Goal: Information Seeking & Learning: Stay updated

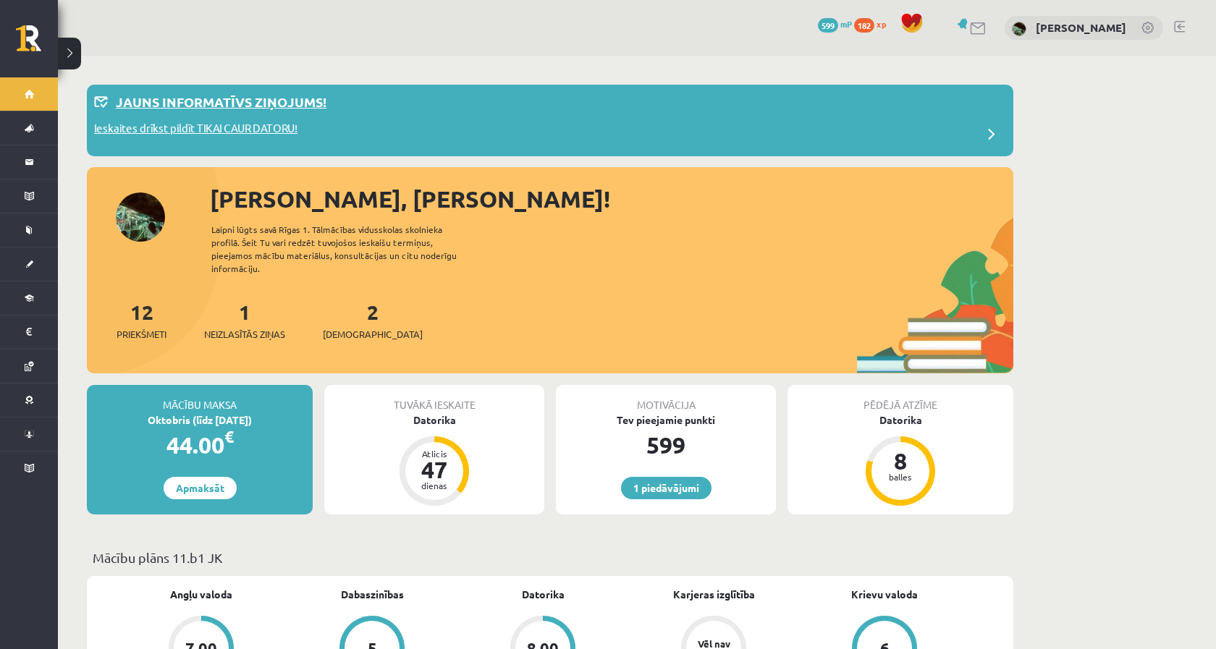
click at [182, 94] on p "Jauns informatīvs ziņojums!" at bounding box center [221, 102] width 211 height 20
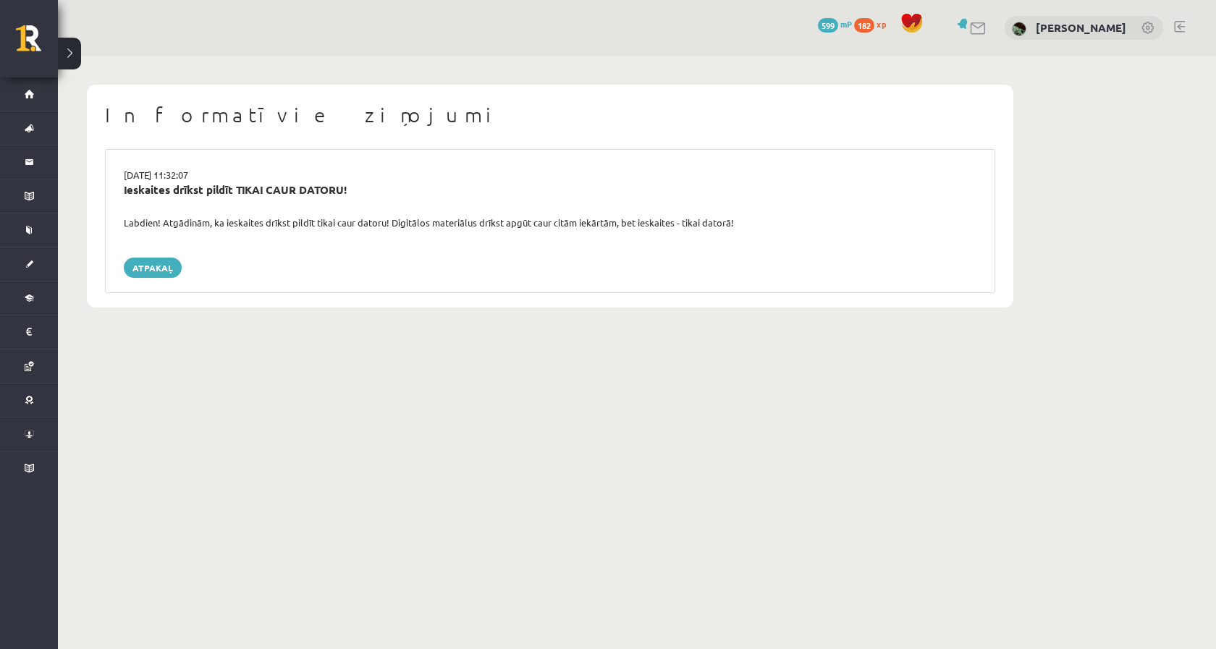
drag, startPoint x: 162, startPoint y: 229, endPoint x: 812, endPoint y: 208, distance: 649.7
click at [812, 211] on div "[DATE] 11:32:07 Ieskaites drīkst pildīt TIKAI CAUR DATORU! Labdien! Atgādinām, …" at bounding box center [550, 221] width 890 height 144
click at [812, 208] on div "Ieskaites drīkst pildīt TIKAI CAUR DATORU!" at bounding box center [550, 199] width 875 height 34
drag, startPoint x: 812, startPoint y: 208, endPoint x: 715, endPoint y: 225, distance: 98.4
click at [715, 227] on div "[DATE] 11:32:07 Ieskaites drīkst pildīt TIKAI CAUR DATORU! Labdien! Atgādinām, …" at bounding box center [550, 221] width 890 height 144
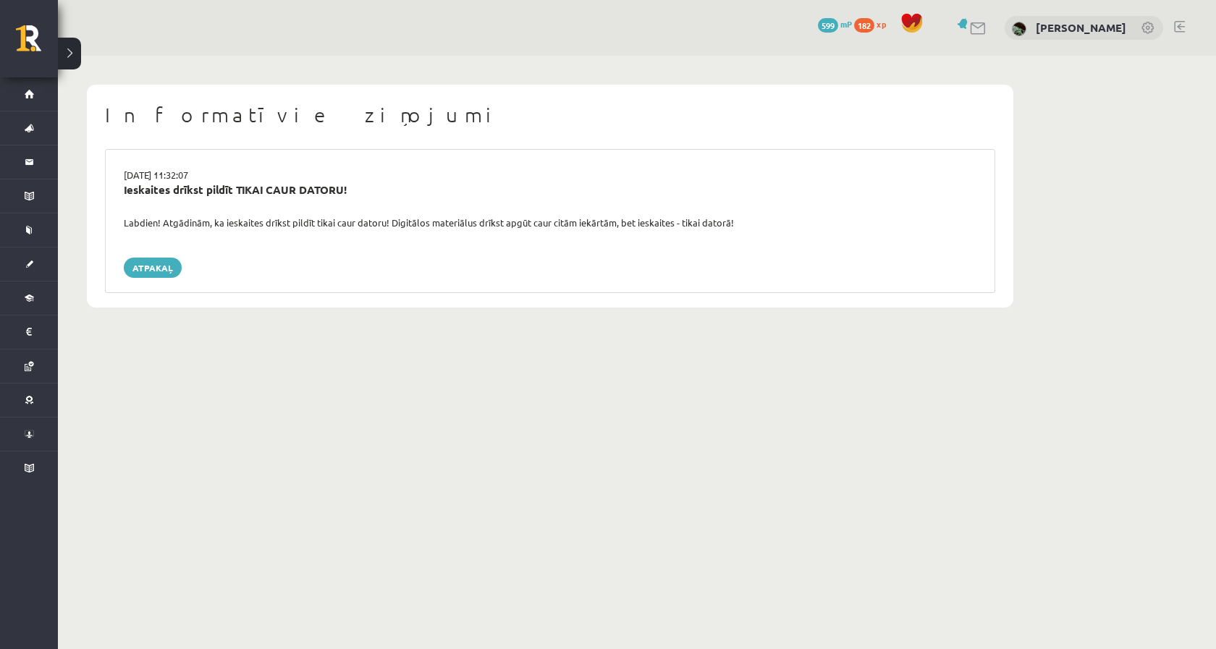
click at [715, 225] on div "Labdien! Atgādinām, ka ieskaites drīkst pildīt tikai caur datoru! Digitālos mat…" at bounding box center [550, 223] width 875 height 14
click at [133, 264] on link "Atpakaļ" at bounding box center [153, 268] width 58 height 20
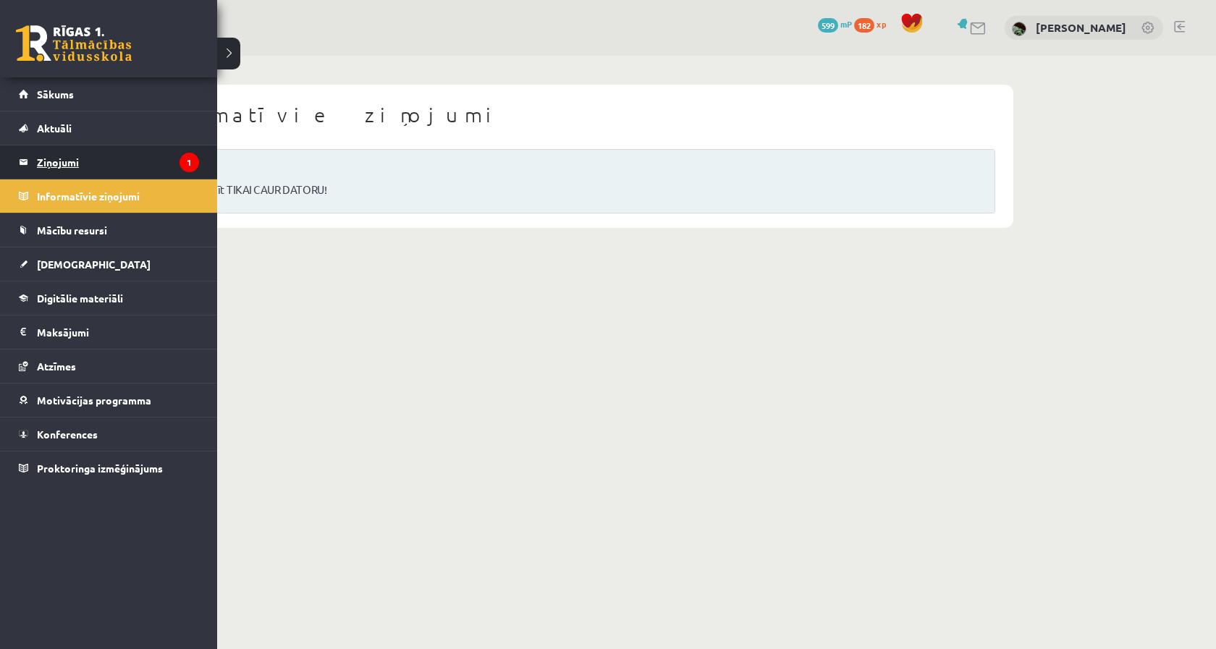
click at [58, 148] on legend "Ziņojumi 1" at bounding box center [118, 162] width 162 height 33
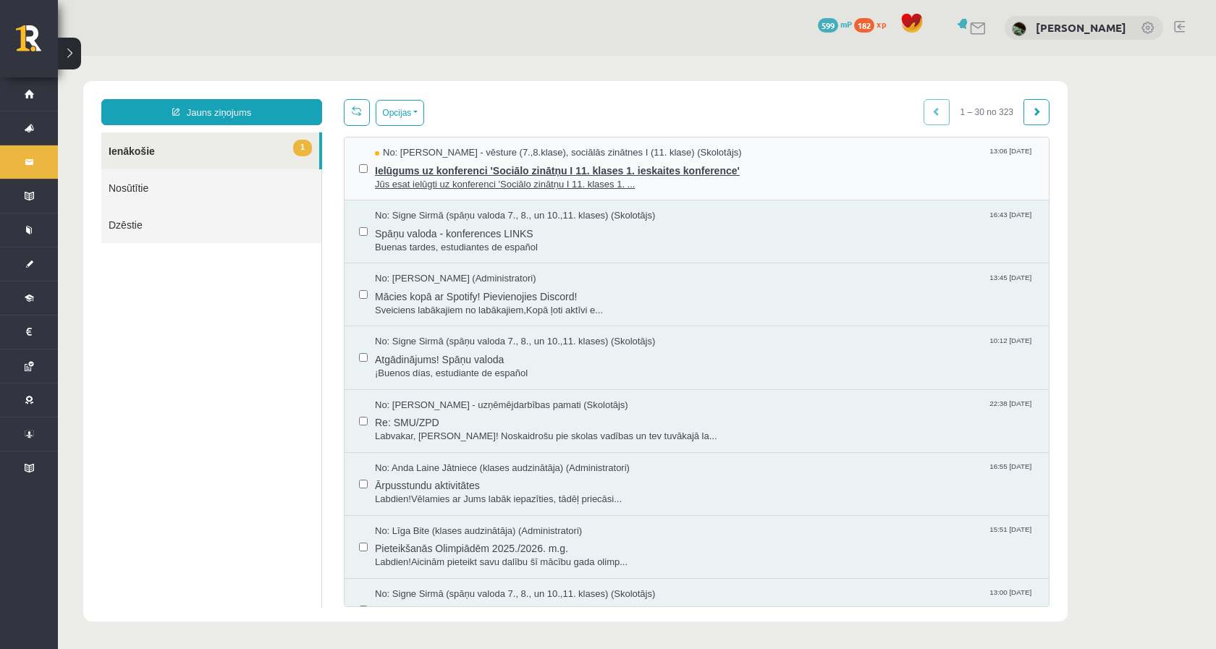
click at [517, 180] on span "Jūs esat ielūgti uz konferenci 'Sociālo zinātņu I 11. klases 1. ..." at bounding box center [705, 185] width 660 height 14
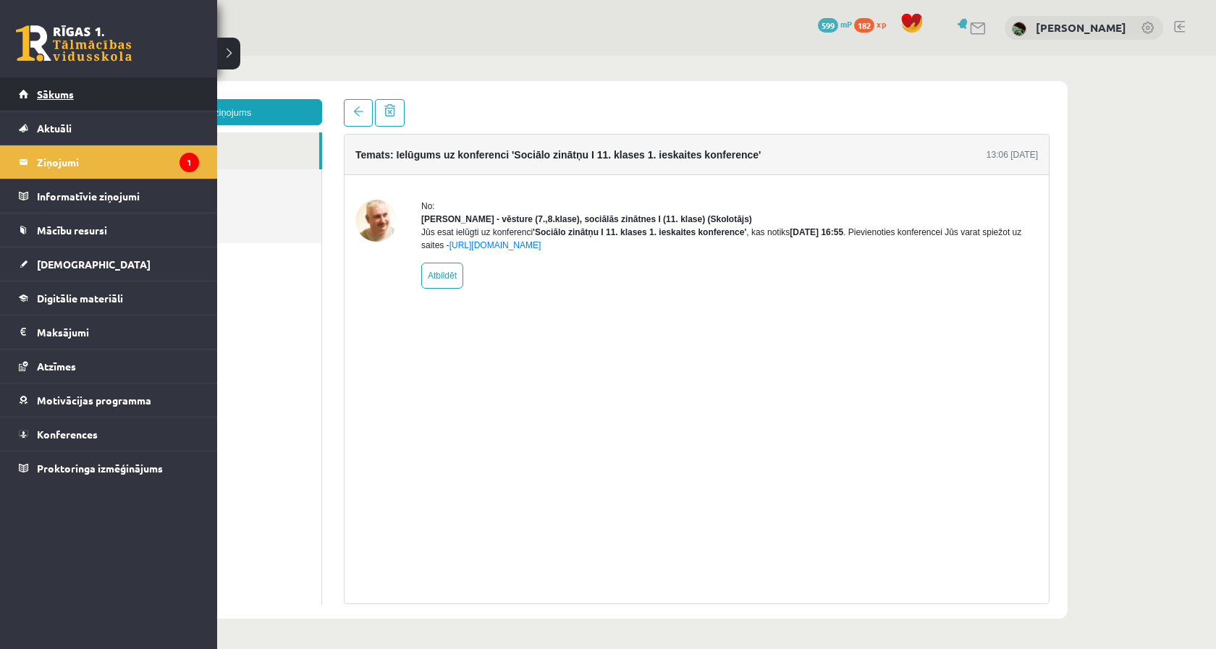
click at [22, 81] on link "Sākums" at bounding box center [109, 93] width 180 height 33
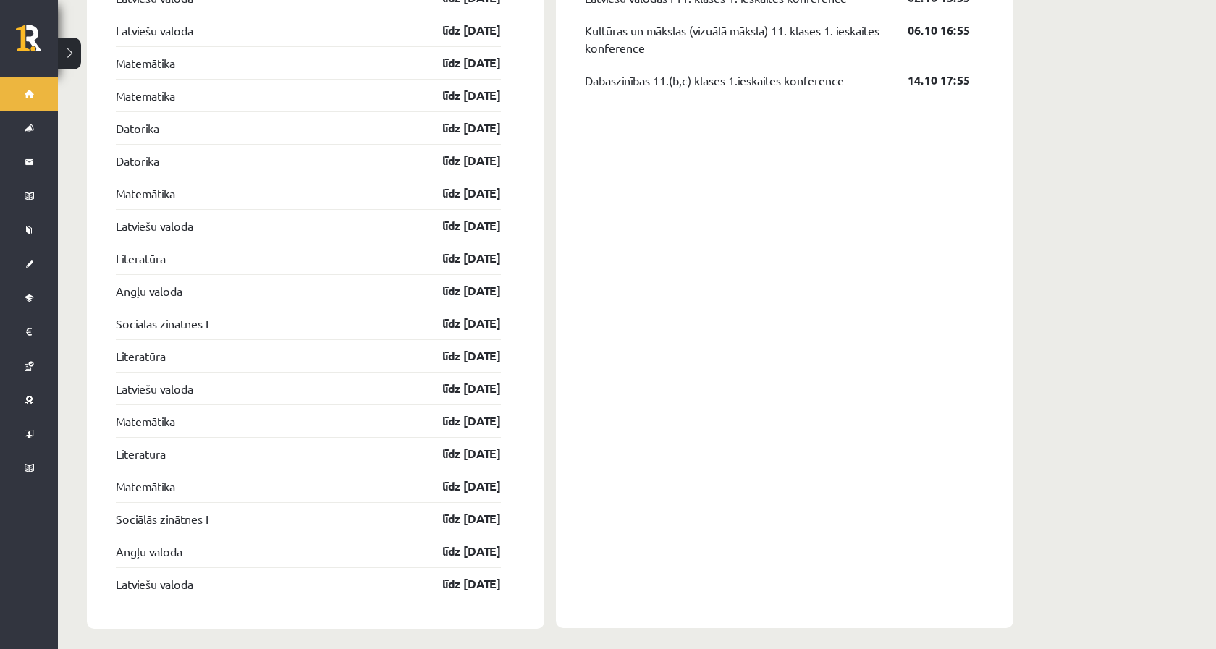
scroll to position [1483, 0]
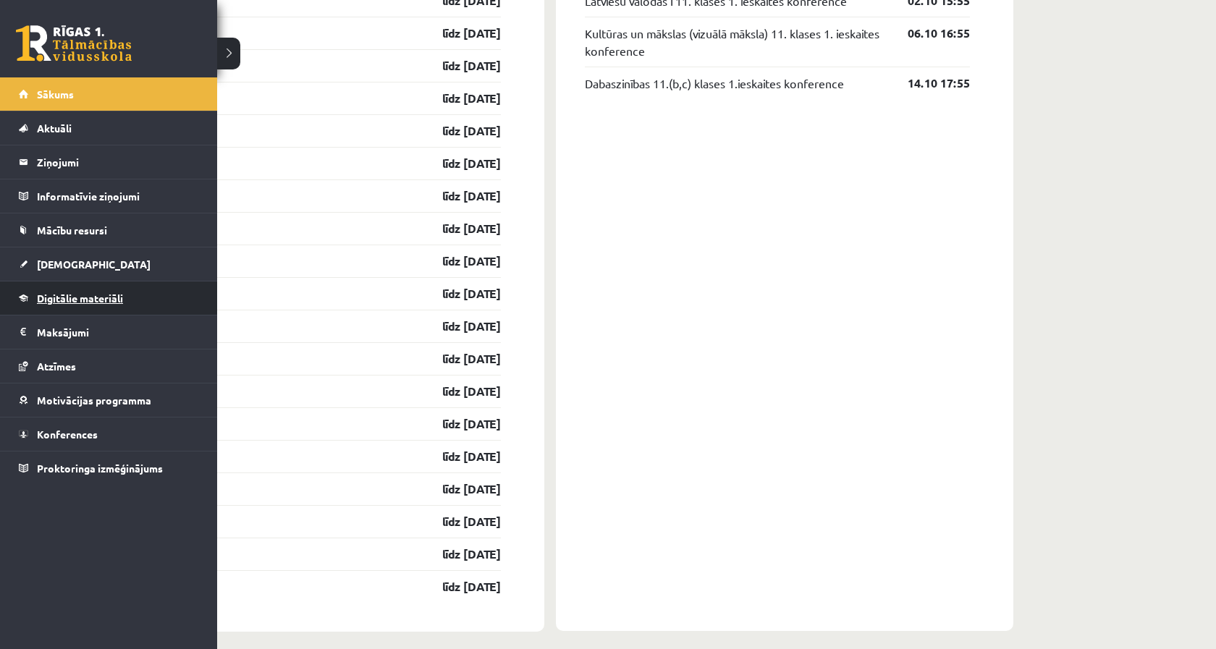
click at [41, 299] on span "Digitālie materiāli" at bounding box center [80, 298] width 86 height 13
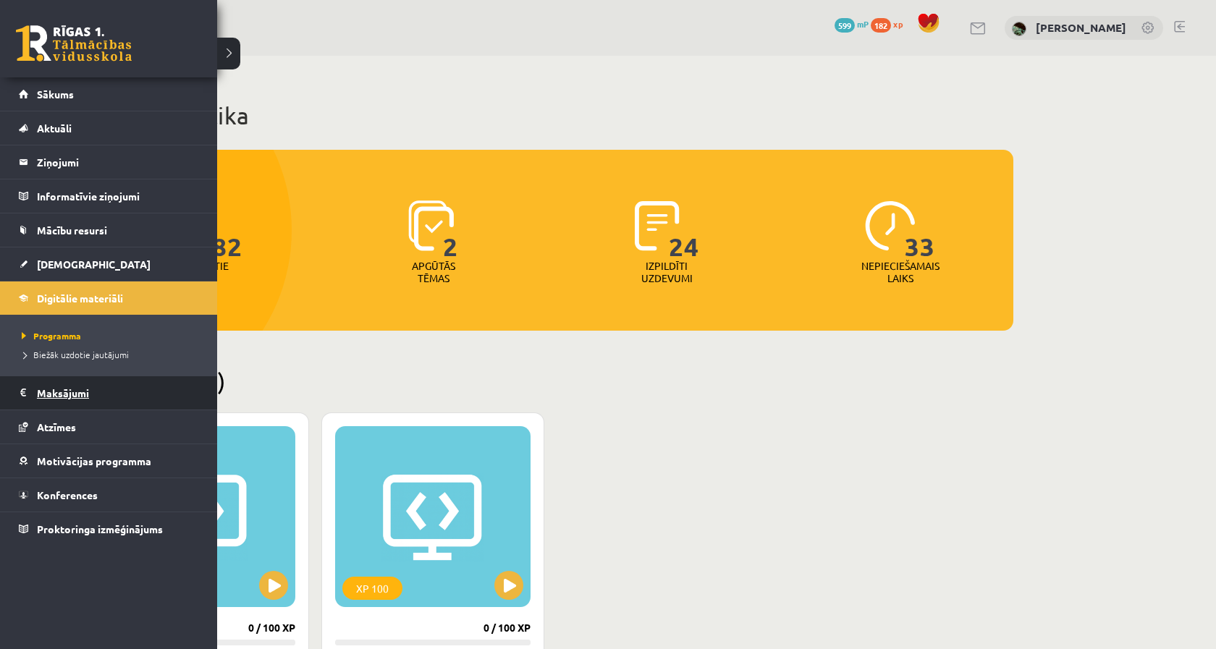
click at [38, 405] on legend "Maksājumi 0" at bounding box center [118, 392] width 162 height 33
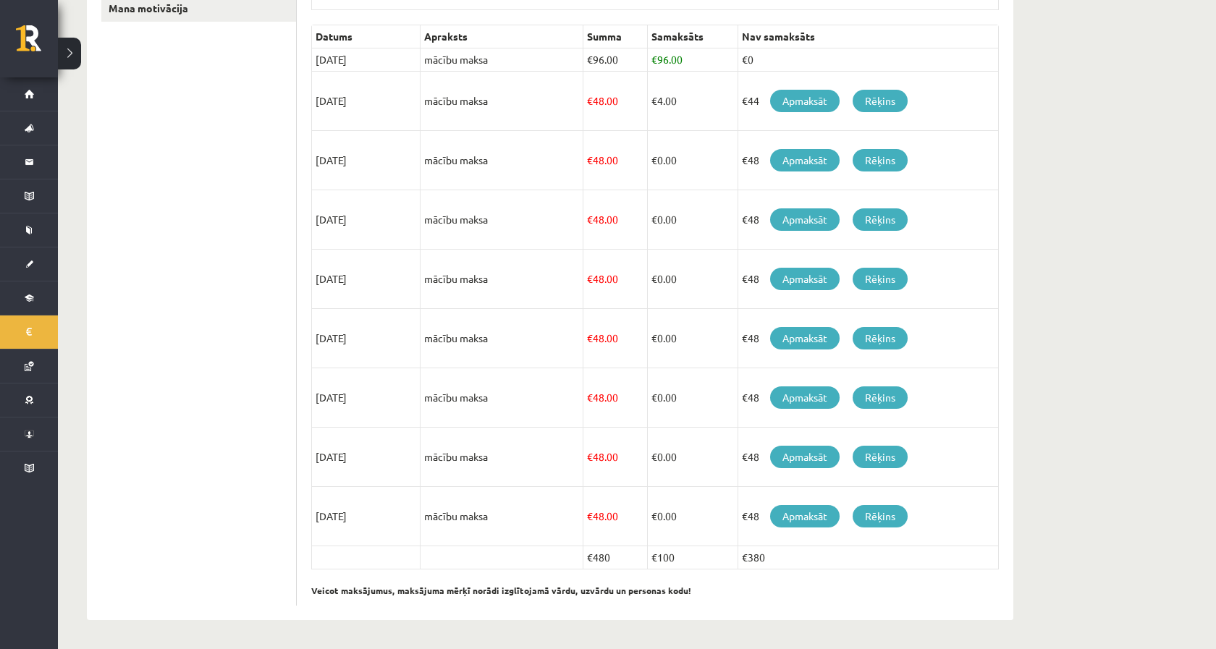
scroll to position [318, 0]
drag, startPoint x: 520, startPoint y: 123, endPoint x: 303, endPoint y: 67, distance: 223.7
click at [303, 67] on div "**********" at bounding box center [655, 245] width 717 height 749
drag, startPoint x: 311, startPoint y: 36, endPoint x: 849, endPoint y: 560, distance: 751.5
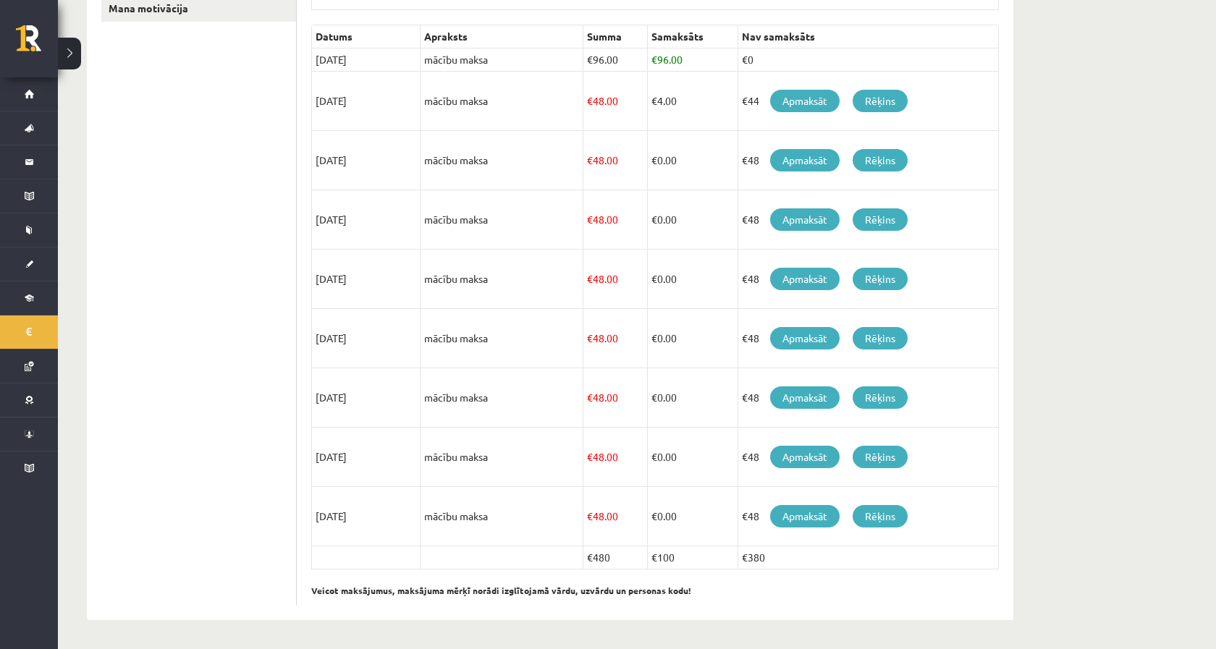
click at [848, 561] on div "**********" at bounding box center [655, 245] width 717 height 749
click at [849, 560] on td "€380" at bounding box center [868, 558] width 261 height 23
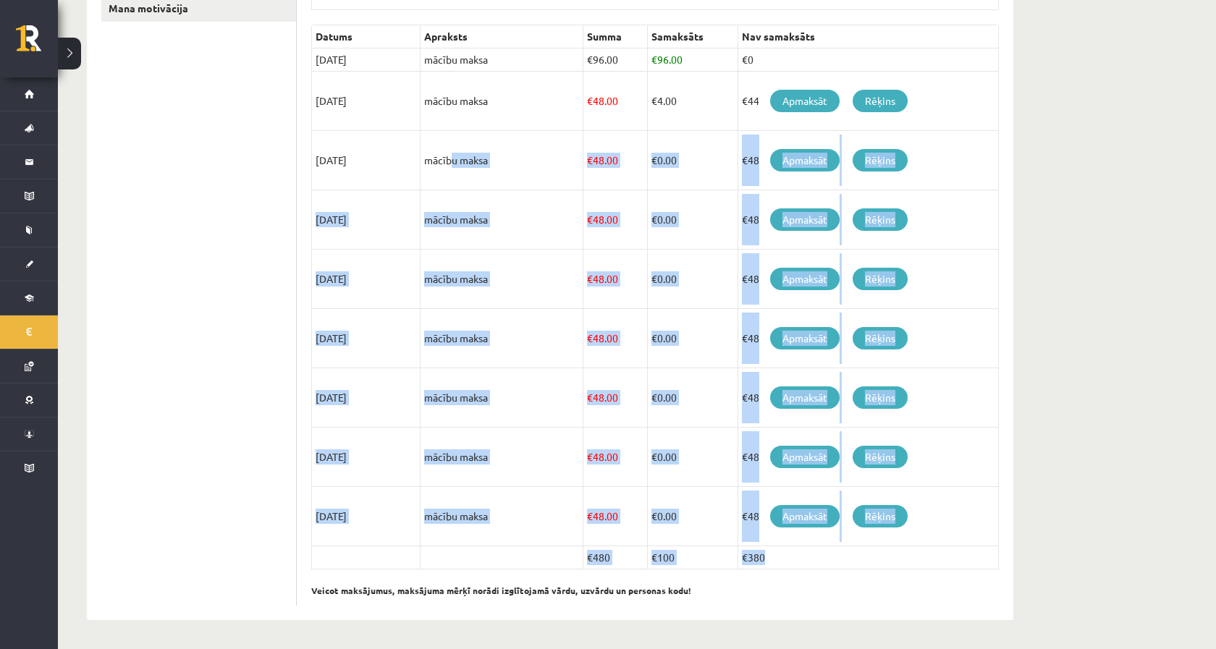
drag, startPoint x: 849, startPoint y: 560, endPoint x: 430, endPoint y: 157, distance: 581.6
click at [430, 157] on tbody "Datums Apraksts Summa Samaksāts Nav samaksāts 05/09/2025 mācību maksa € 96.00 €…" at bounding box center [655, 297] width 687 height 544
click at [430, 157] on td "mācību maksa" at bounding box center [502, 160] width 163 height 59
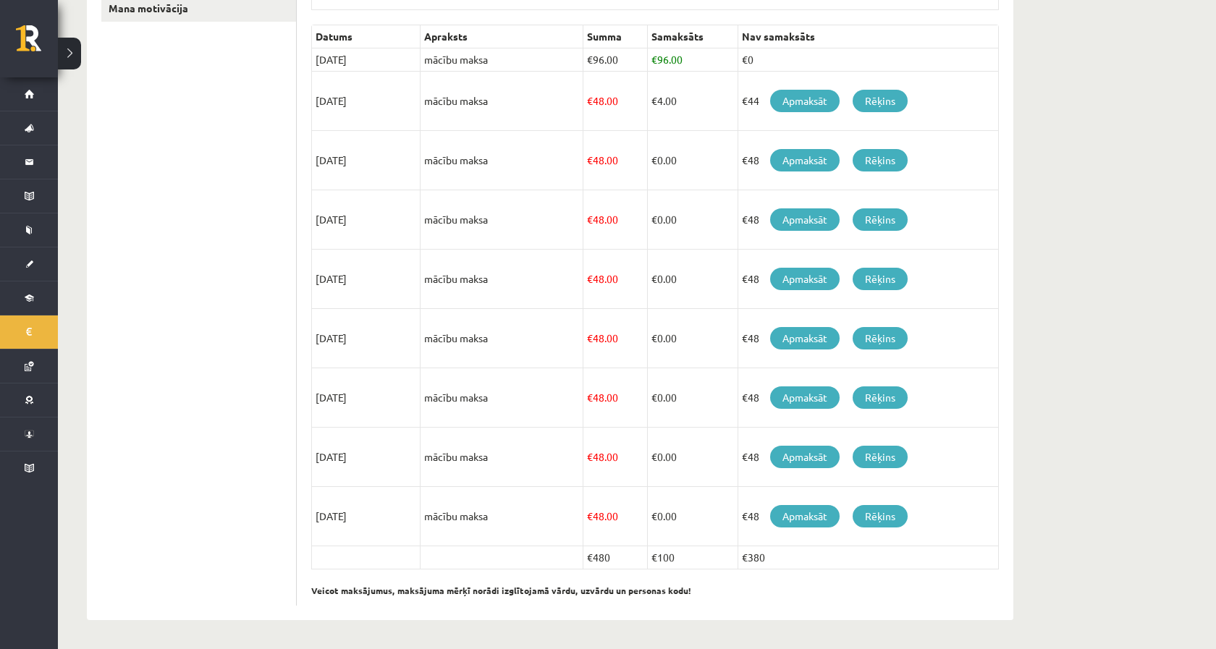
drag, startPoint x: 678, startPoint y: 566, endPoint x: 649, endPoint y: 566, distance: 29.0
click at [649, 566] on td "€100" at bounding box center [692, 558] width 90 height 23
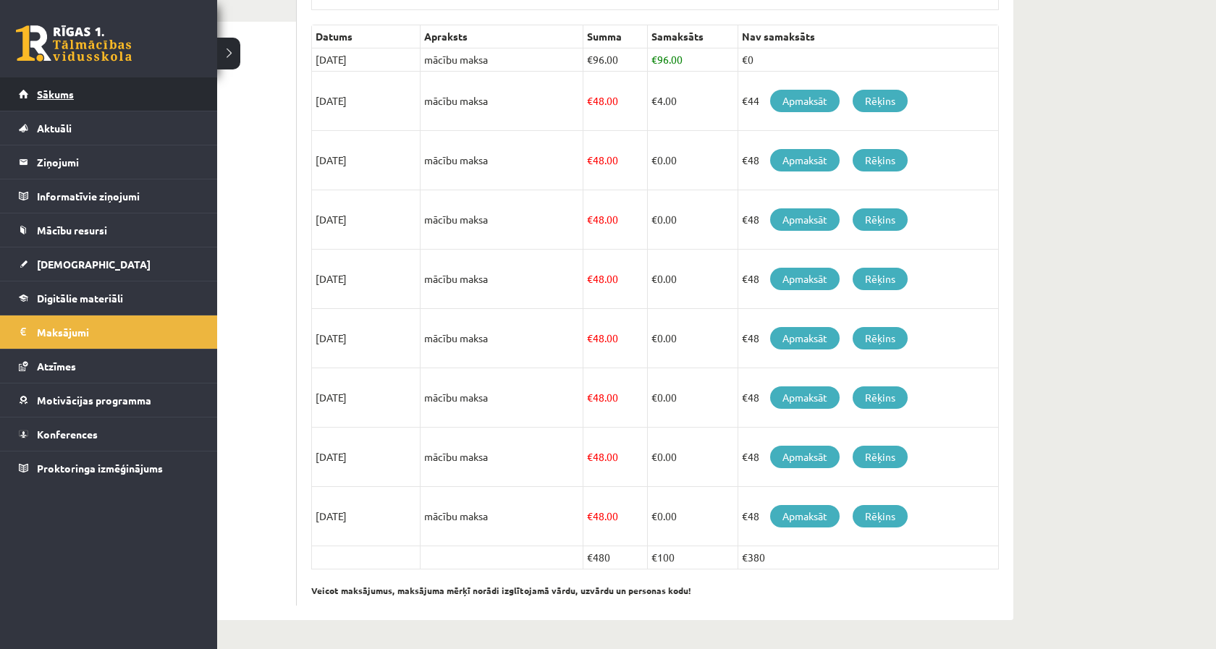
click at [28, 103] on link "Sākums" at bounding box center [109, 93] width 180 height 33
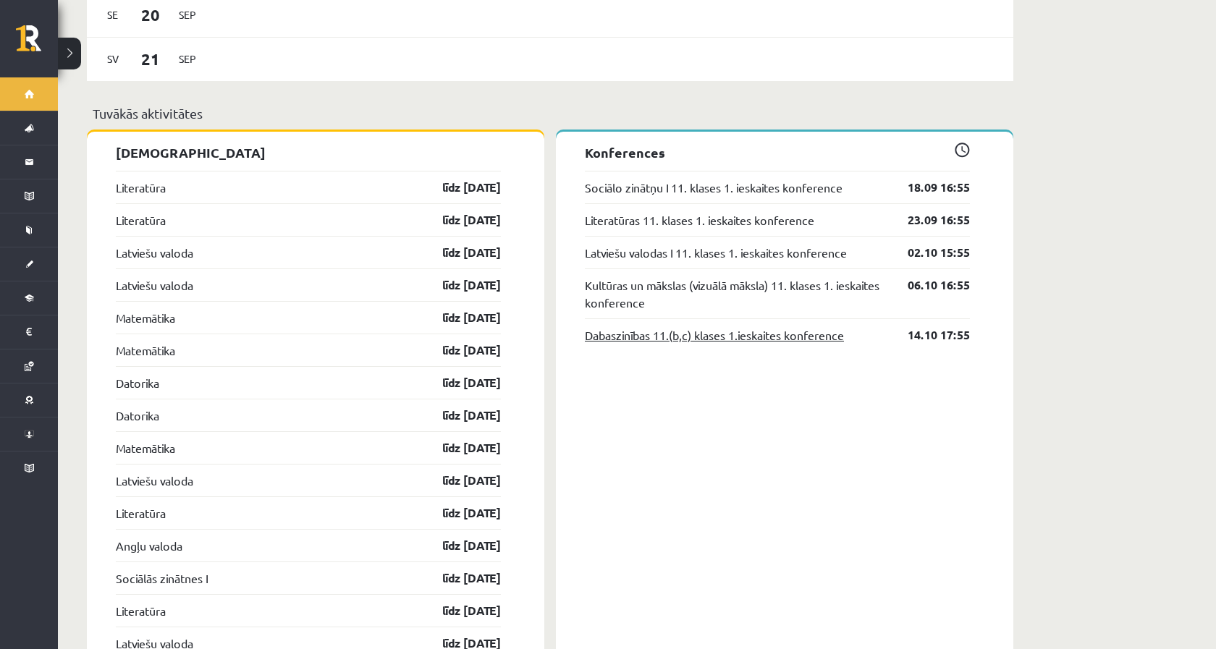
scroll to position [1231, 0]
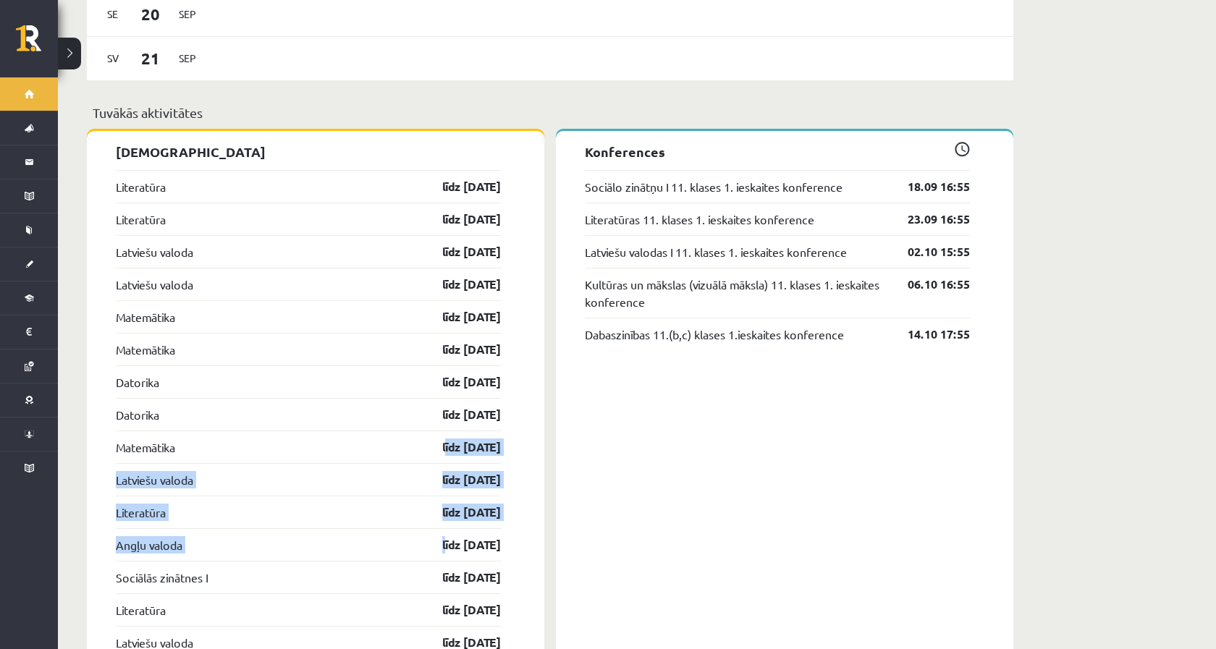
drag, startPoint x: 379, startPoint y: 430, endPoint x: 528, endPoint y: 516, distance: 172.9
click at [528, 517] on div "Ieskaites Literatūra līdz 30.09.25 Literatūra līdz 30.09.25 Latviešu valoda līd…" at bounding box center [316, 507] width 458 height 752
click at [528, 516] on div "Ieskaites Literatūra līdz 30.09.25 Literatūra līdz 30.09.25 Latviešu valoda līd…" at bounding box center [316, 507] width 458 height 752
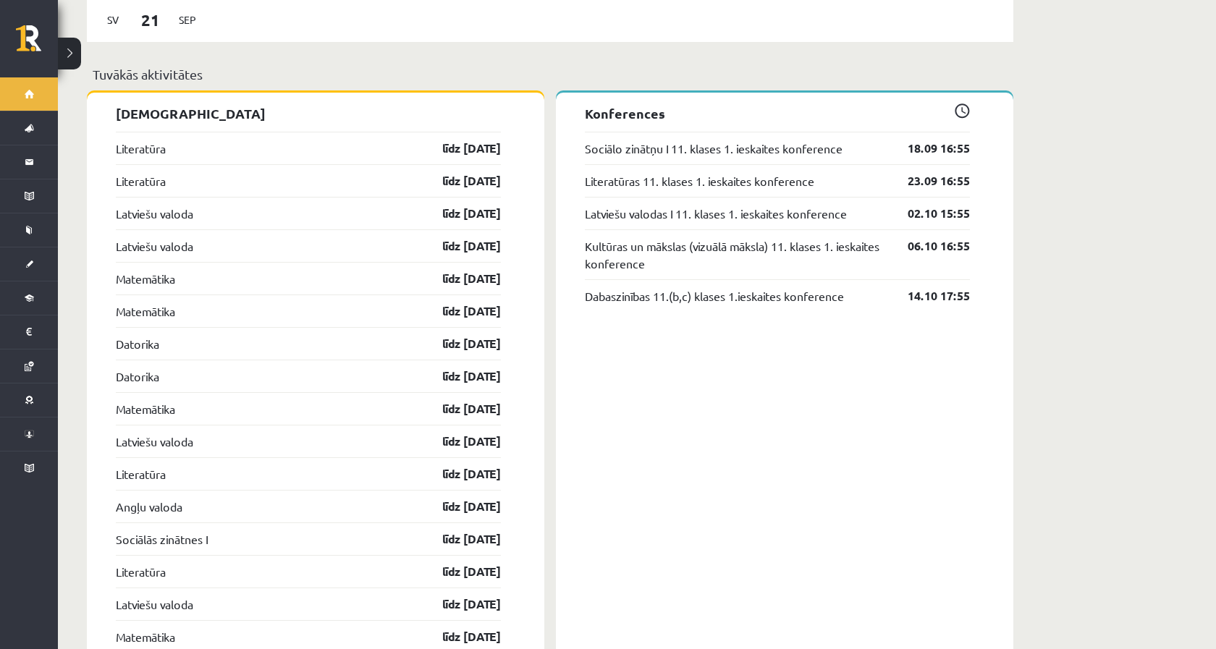
scroll to position [1272, 0]
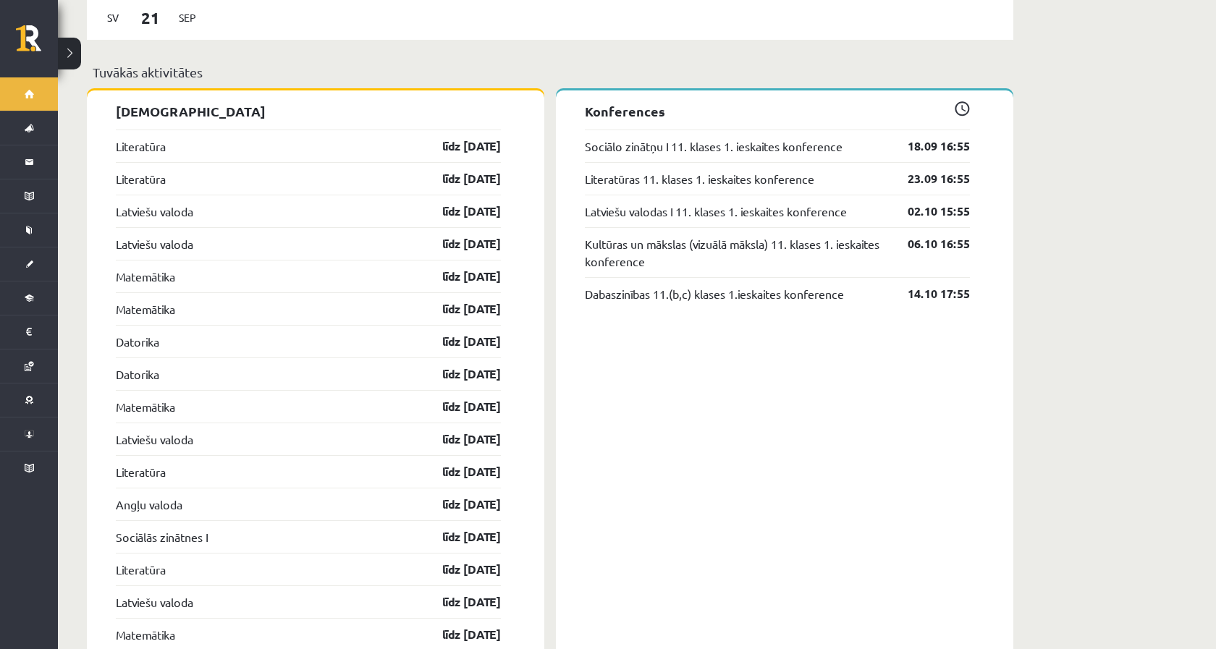
drag, startPoint x: 518, startPoint y: 464, endPoint x: 417, endPoint y: 418, distance: 111.4
click at [417, 418] on div "Ieskaites Literatūra līdz 30.09.25 Literatūra līdz 30.09.25 Latviešu valoda līd…" at bounding box center [316, 466] width 458 height 752
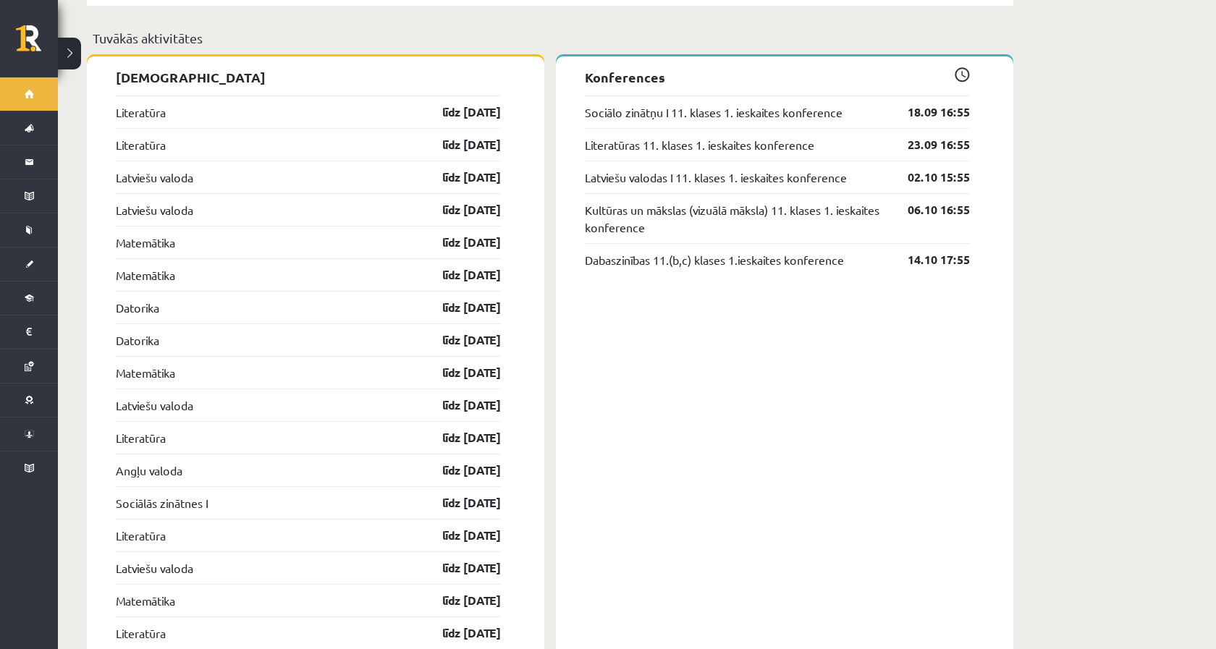
scroll to position [1308, 0]
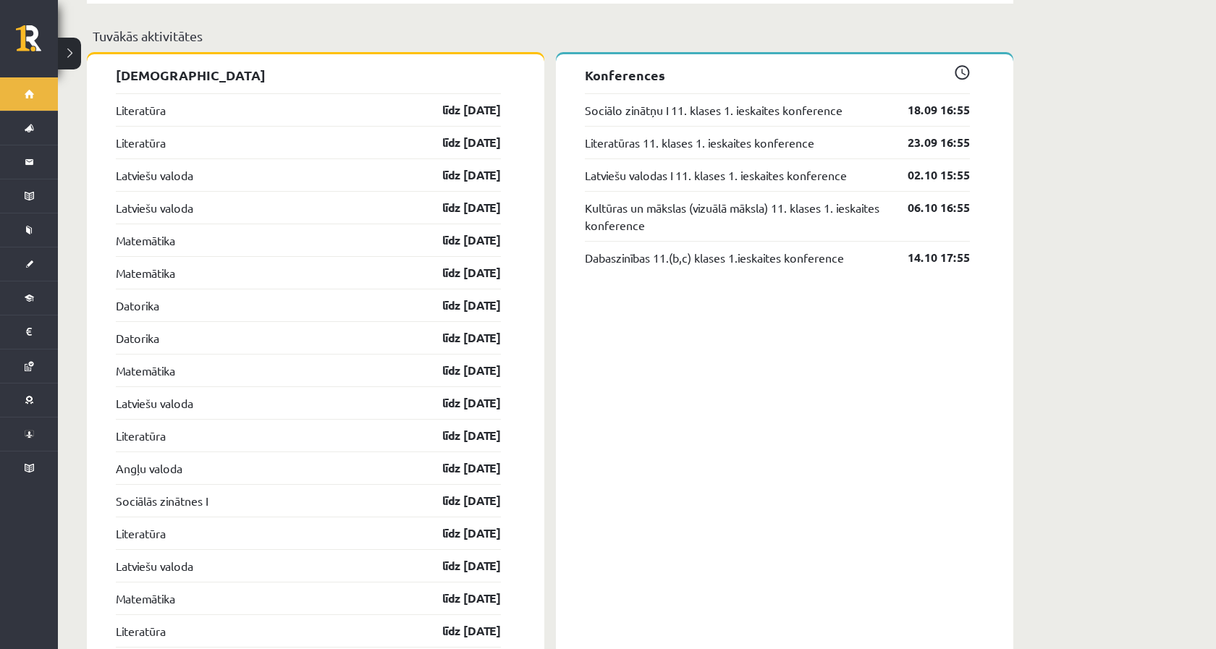
click at [542, 464] on div "Ieskaites Literatūra līdz 30.09.25 Literatūra līdz 30.09.25 Latviešu valoda līd…" at bounding box center [316, 430] width 458 height 752
drag, startPoint x: 517, startPoint y: 447, endPoint x: 507, endPoint y: 493, distance: 46.7
click at [507, 493] on div "Ieskaites Literatūra līdz 30.09.25 Literatūra līdz 30.09.25 Latviešu valoda līd…" at bounding box center [316, 430] width 458 height 752
drag, startPoint x: 505, startPoint y: 515, endPoint x: 425, endPoint y: 527, distance: 81.2
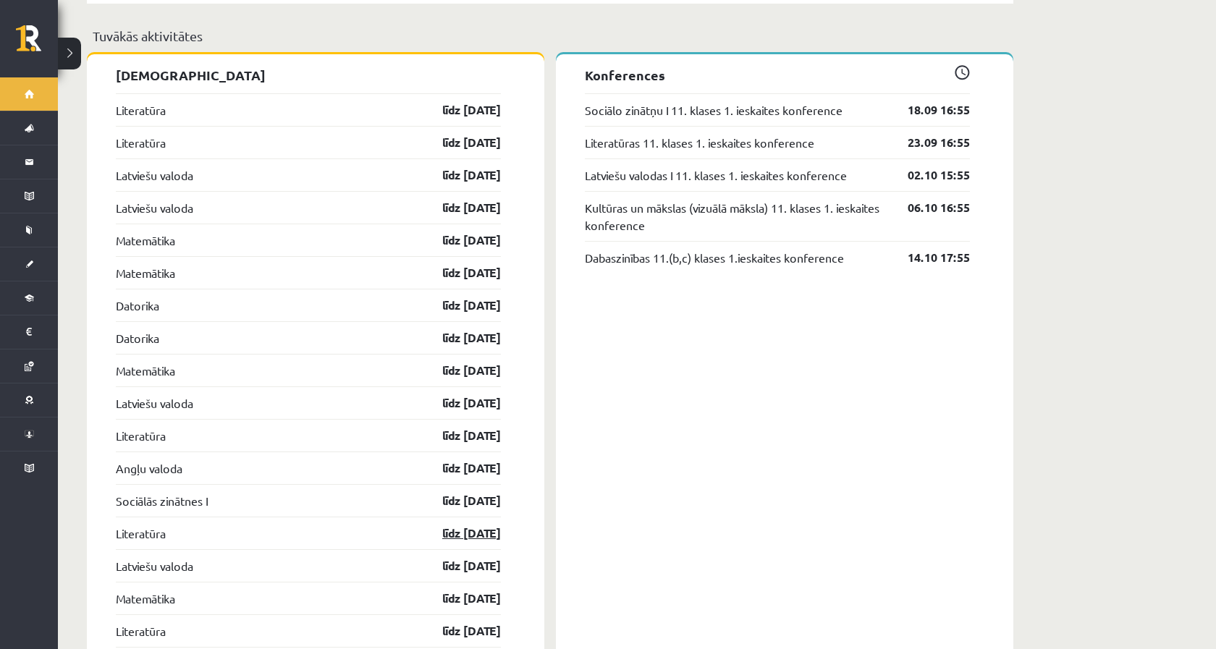
click at [425, 527] on div "Ieskaites Literatūra līdz 30.09.25 Literatūra līdz 30.09.25 Latviešu valoda līd…" at bounding box center [316, 430] width 458 height 752
click at [517, 534] on div "Ieskaites Literatūra līdz 30.09.25 Literatūra līdz 30.09.25 Latviešu valoda līd…" at bounding box center [316, 430] width 458 height 752
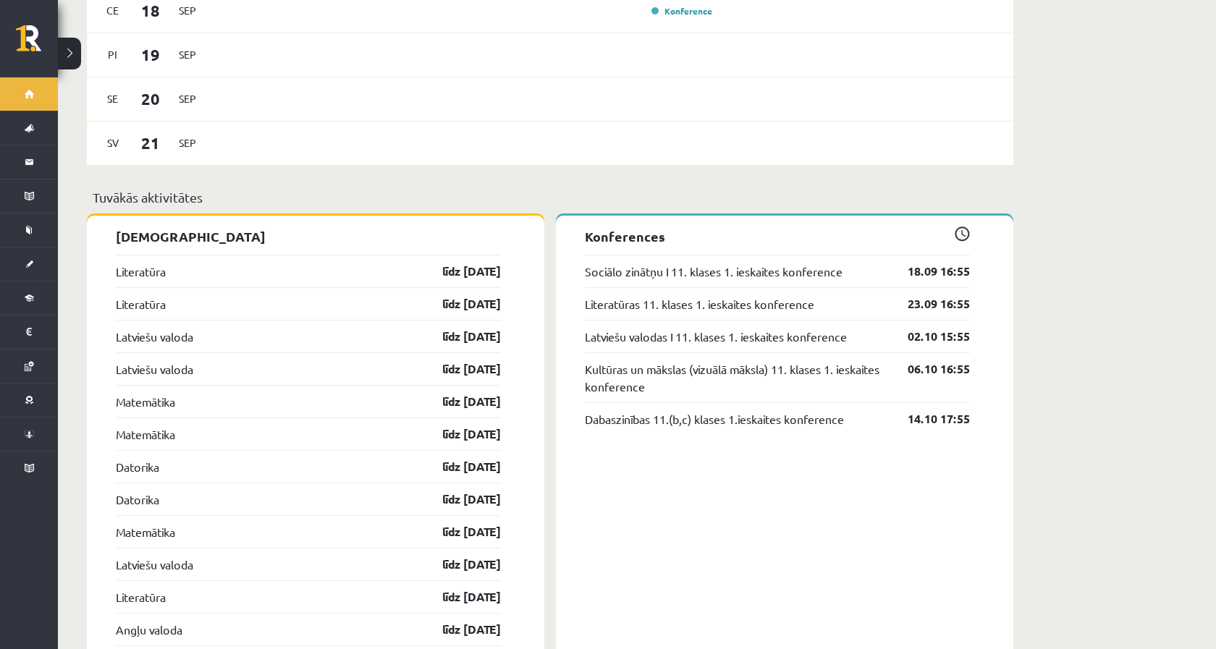
scroll to position [832, 0]
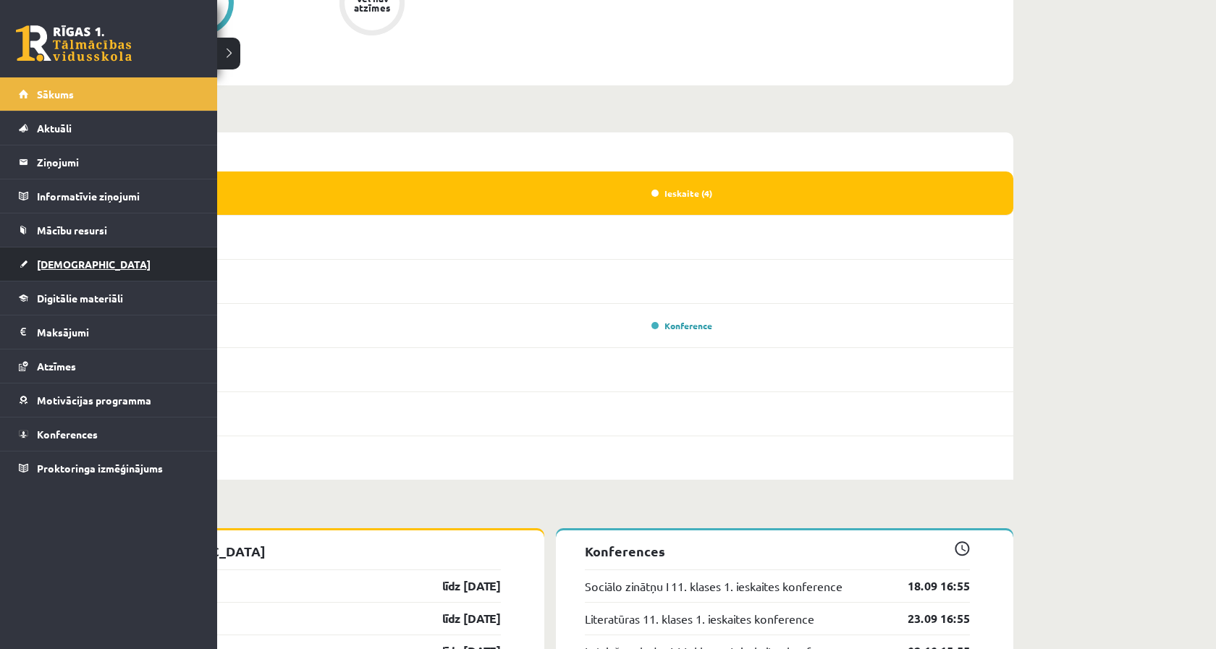
click at [57, 268] on span "[DEMOGRAPHIC_DATA]" at bounding box center [94, 264] width 114 height 13
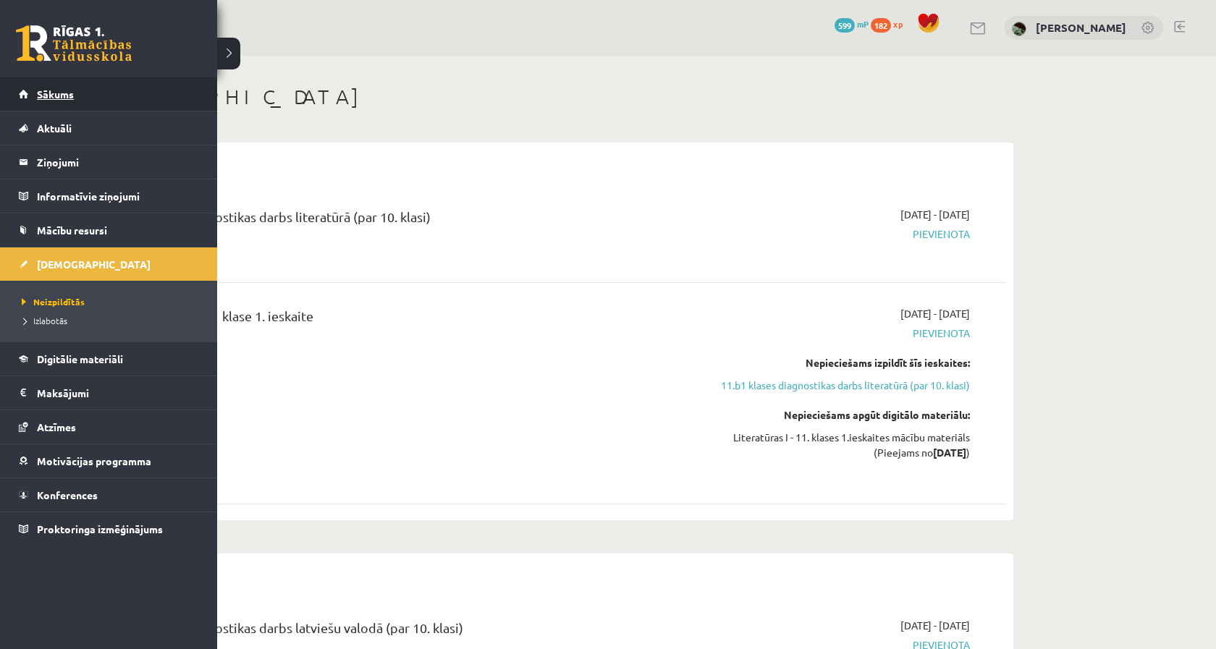
click at [44, 103] on link "Sākums" at bounding box center [109, 93] width 180 height 33
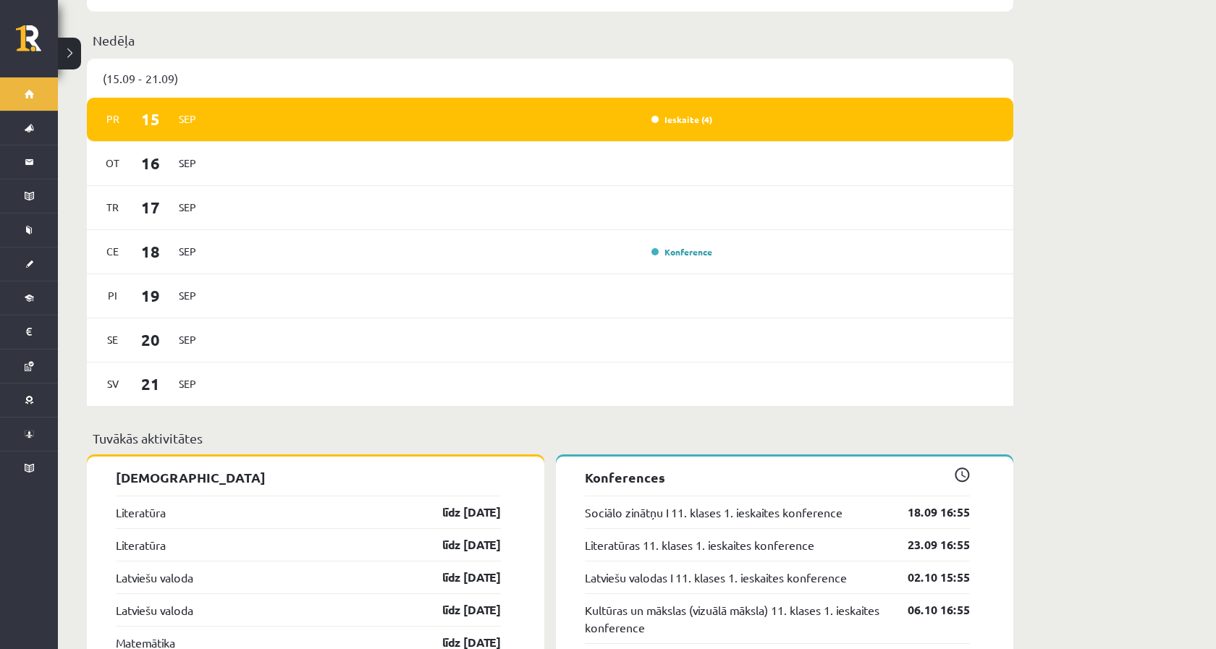
scroll to position [950, 0]
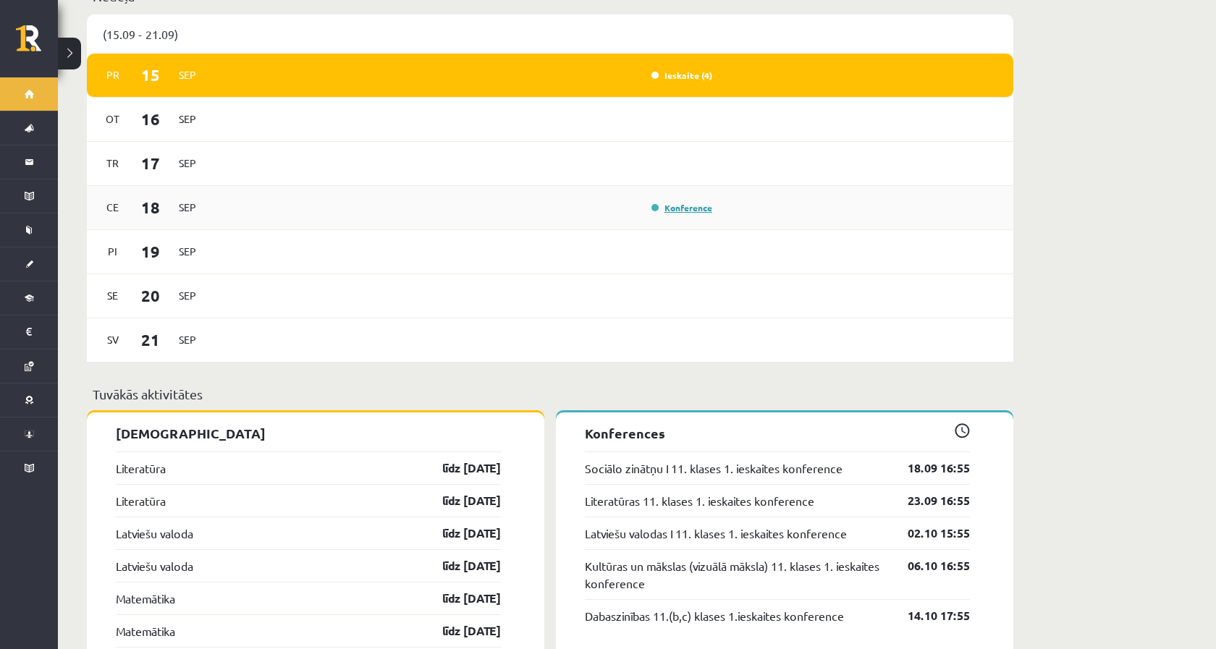
click at [684, 202] on link "Konference" at bounding box center [682, 208] width 61 height 12
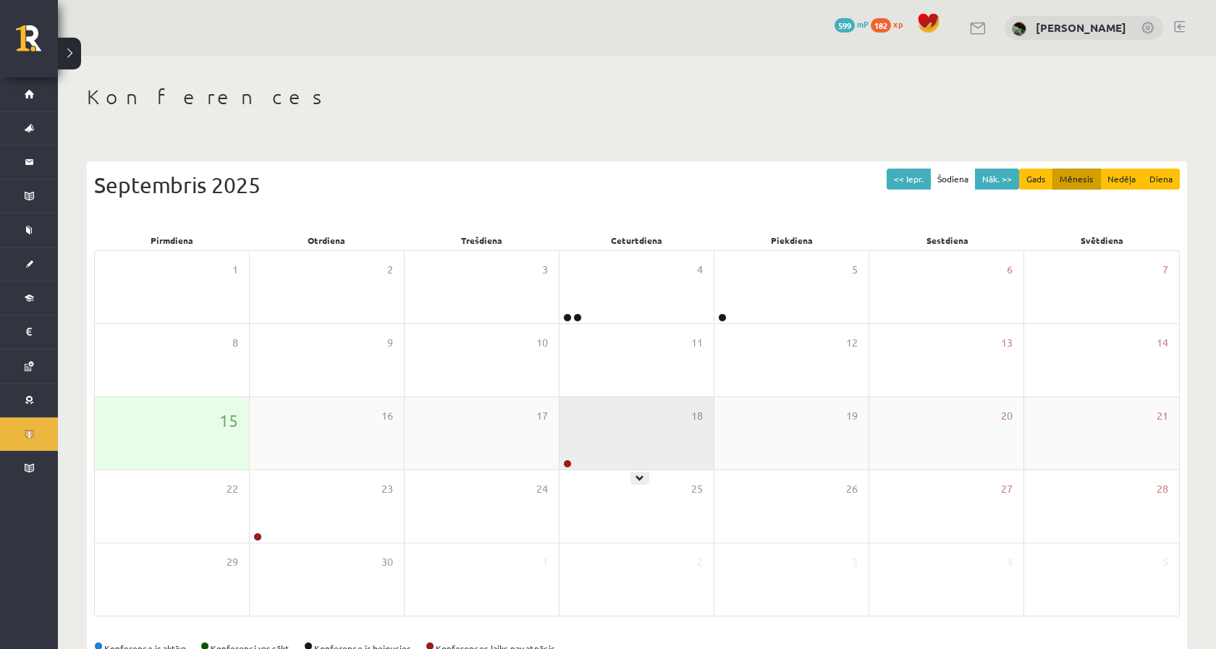
click at [594, 423] on div "18" at bounding box center [637, 433] width 154 height 72
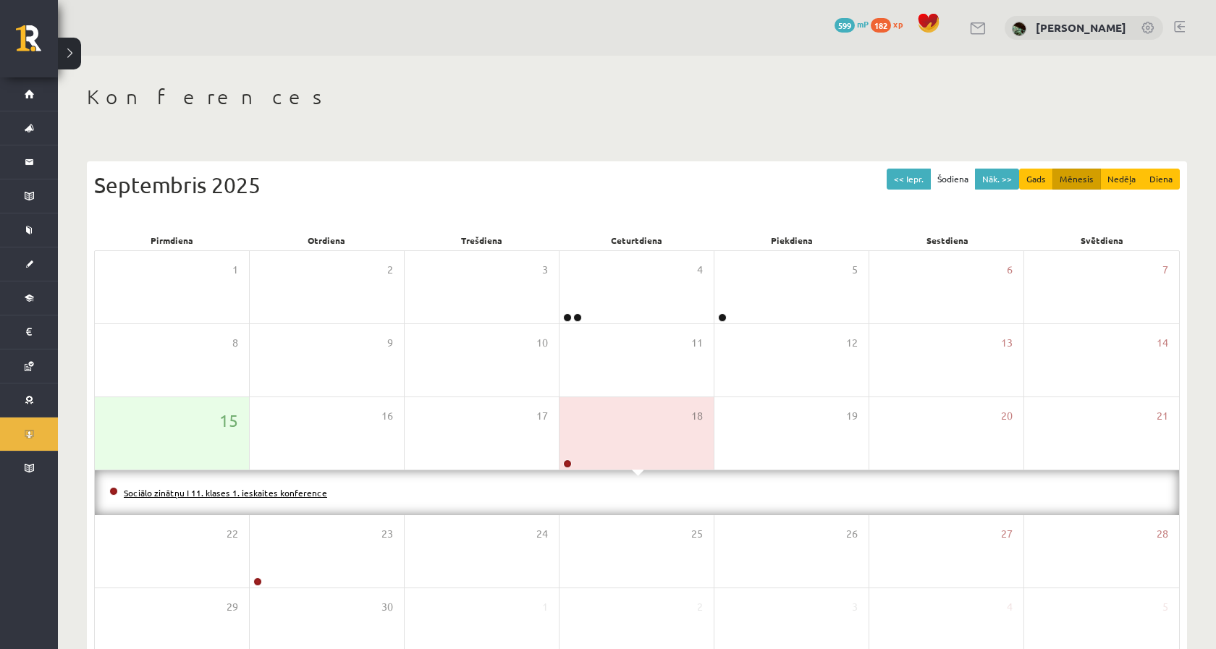
click at [307, 494] on link "Sociālo zinātņu I 11. klases 1. ieskaites konference" at bounding box center [225, 493] width 203 height 12
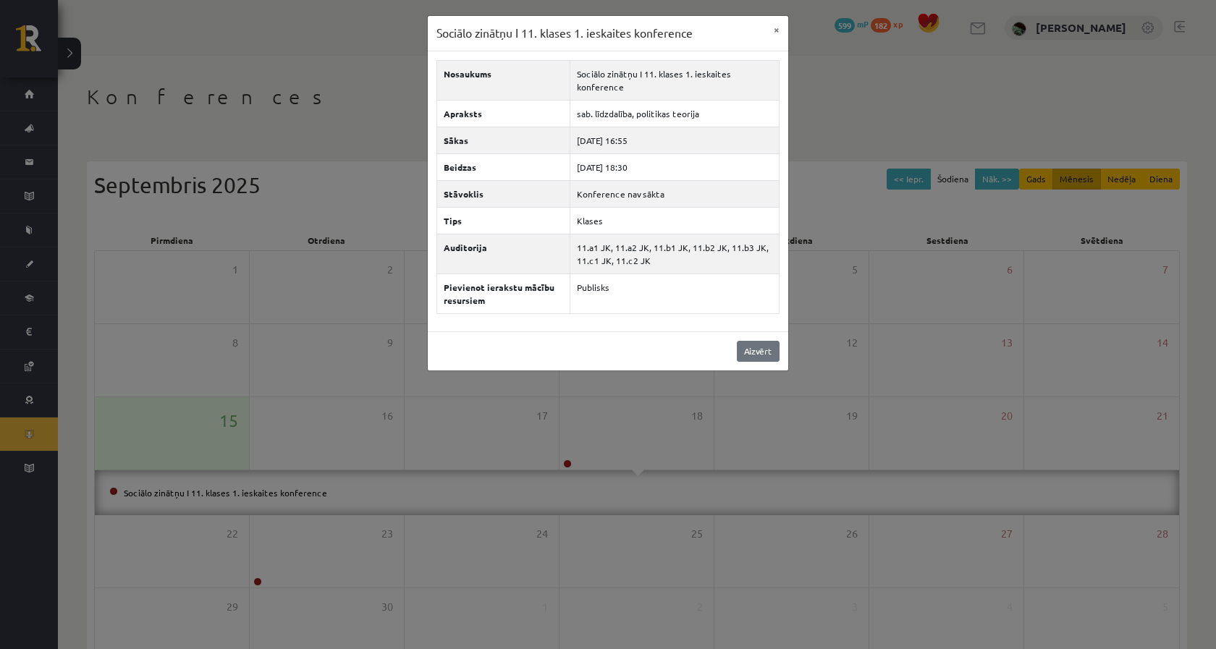
click at [757, 341] on link "Aizvērt" at bounding box center [758, 351] width 43 height 21
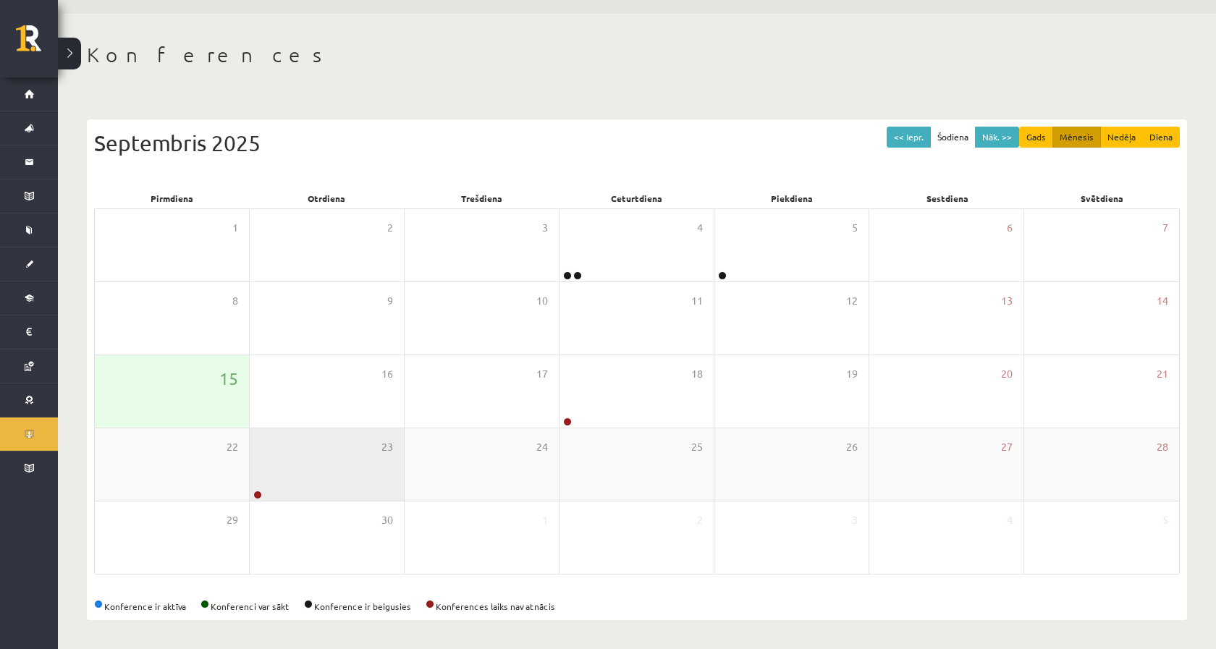
click at [322, 458] on div "23" at bounding box center [327, 465] width 154 height 72
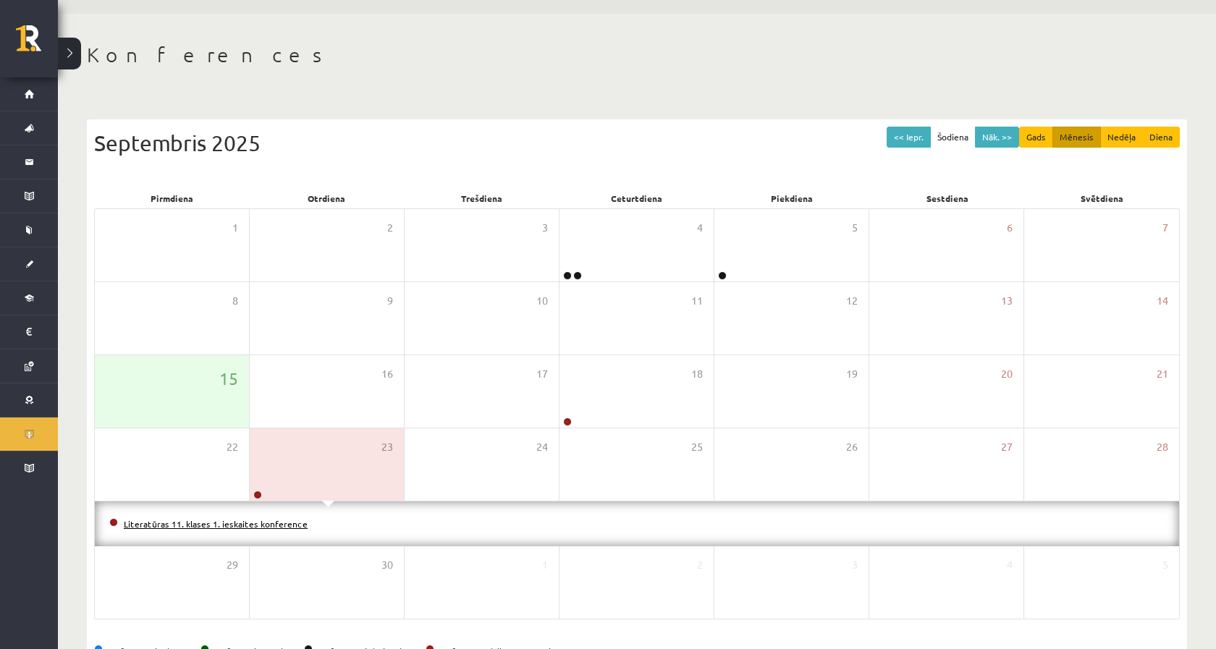
click at [227, 520] on link "Literatūras 11. klases 1. ieskaites konference" at bounding box center [216, 524] width 184 height 12
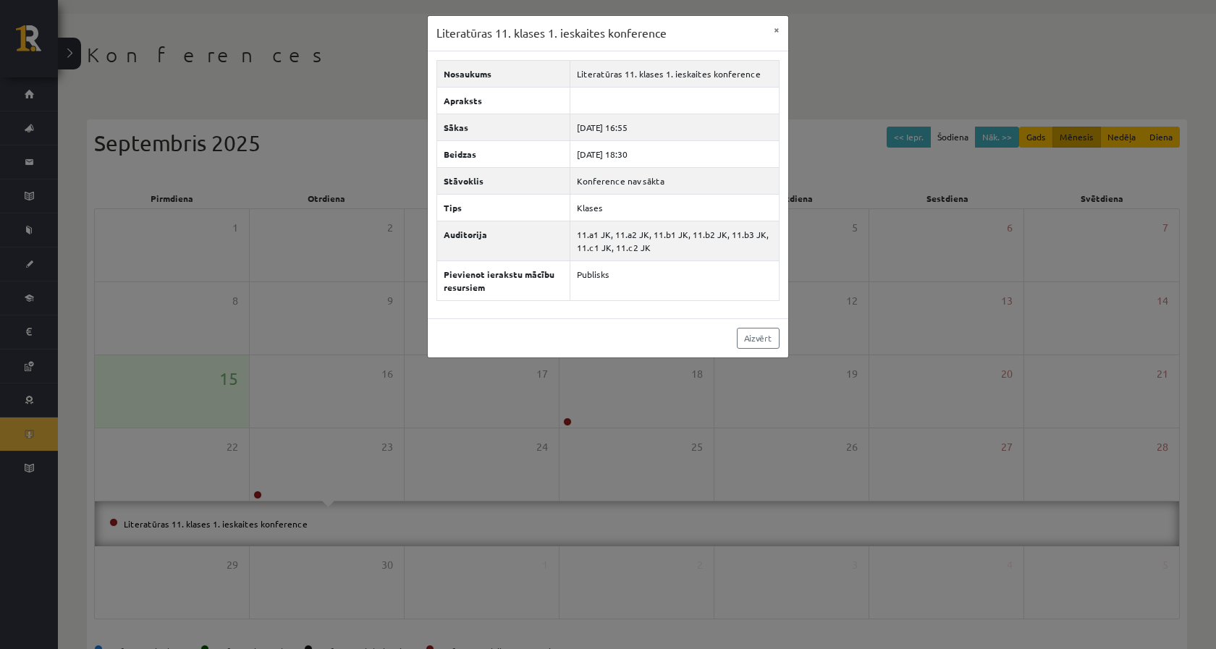
click at [759, 326] on div "Aizvērt" at bounding box center [608, 338] width 361 height 39
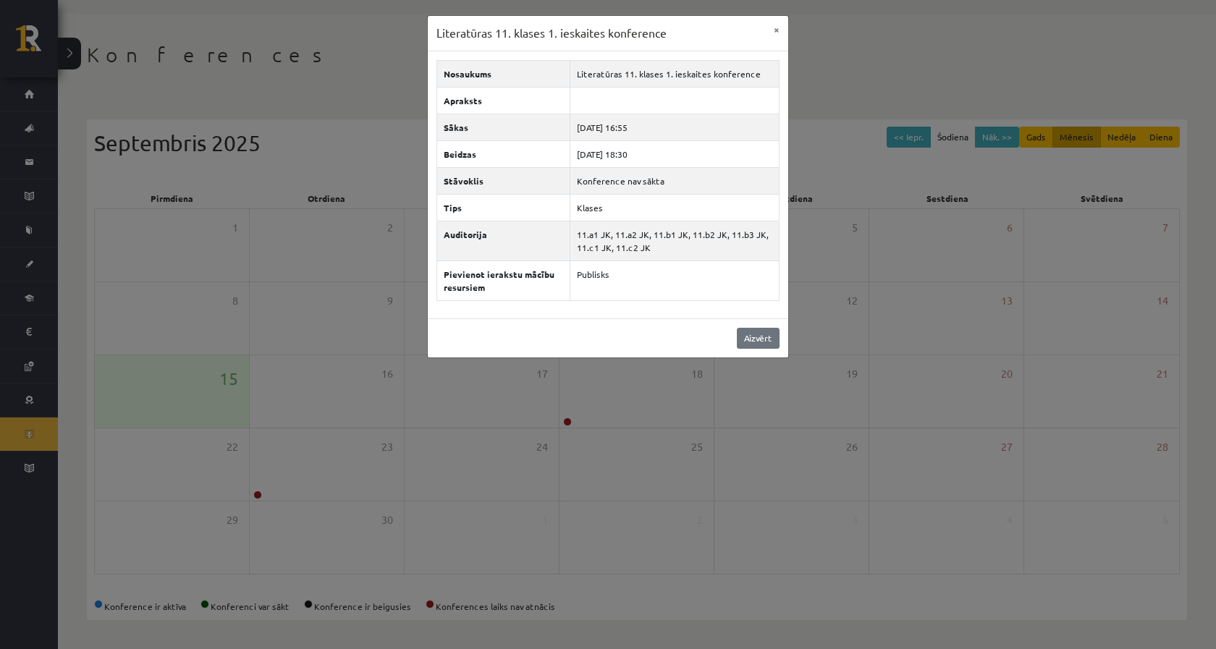
click at [759, 342] on link "Aizvērt" at bounding box center [758, 338] width 43 height 21
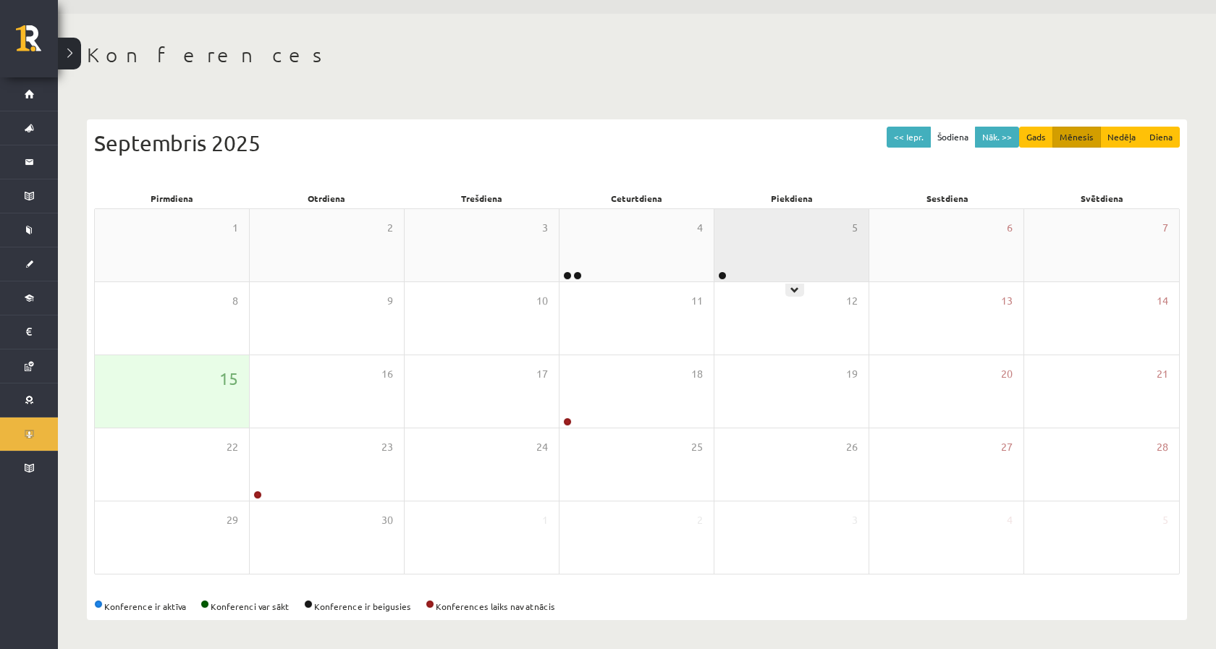
click at [757, 268] on div "5" at bounding box center [792, 245] width 154 height 72
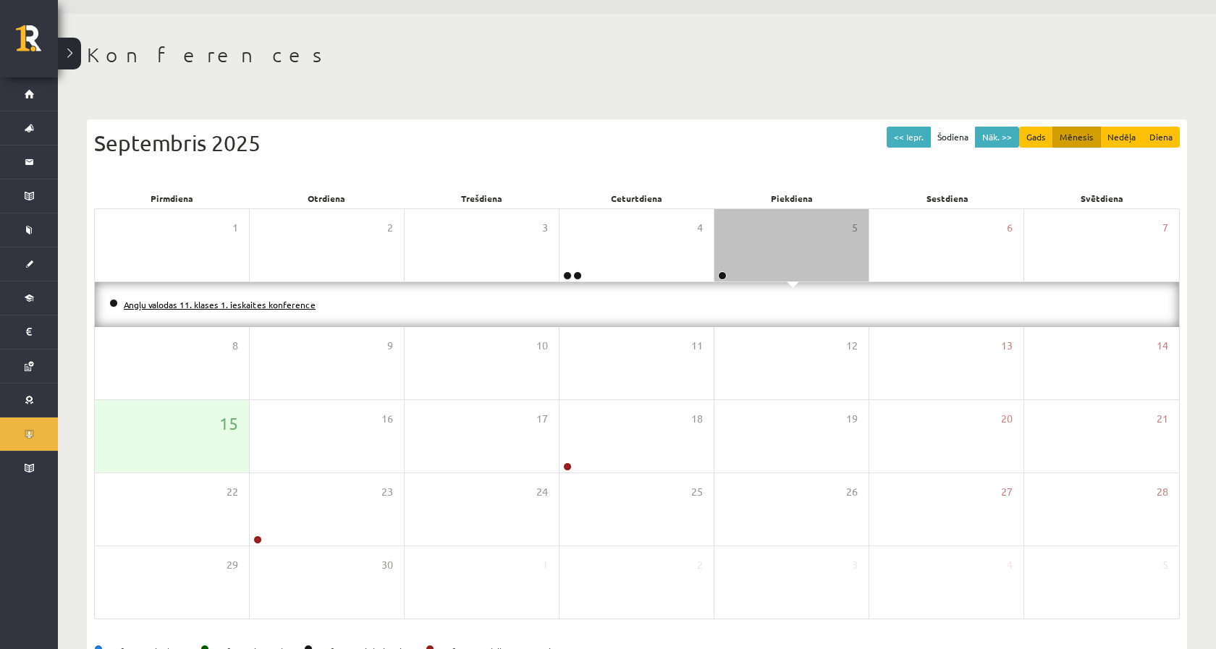
click at [277, 303] on link "Angļu valodas 11. klases 1. ieskaites konference" at bounding box center [220, 305] width 192 height 12
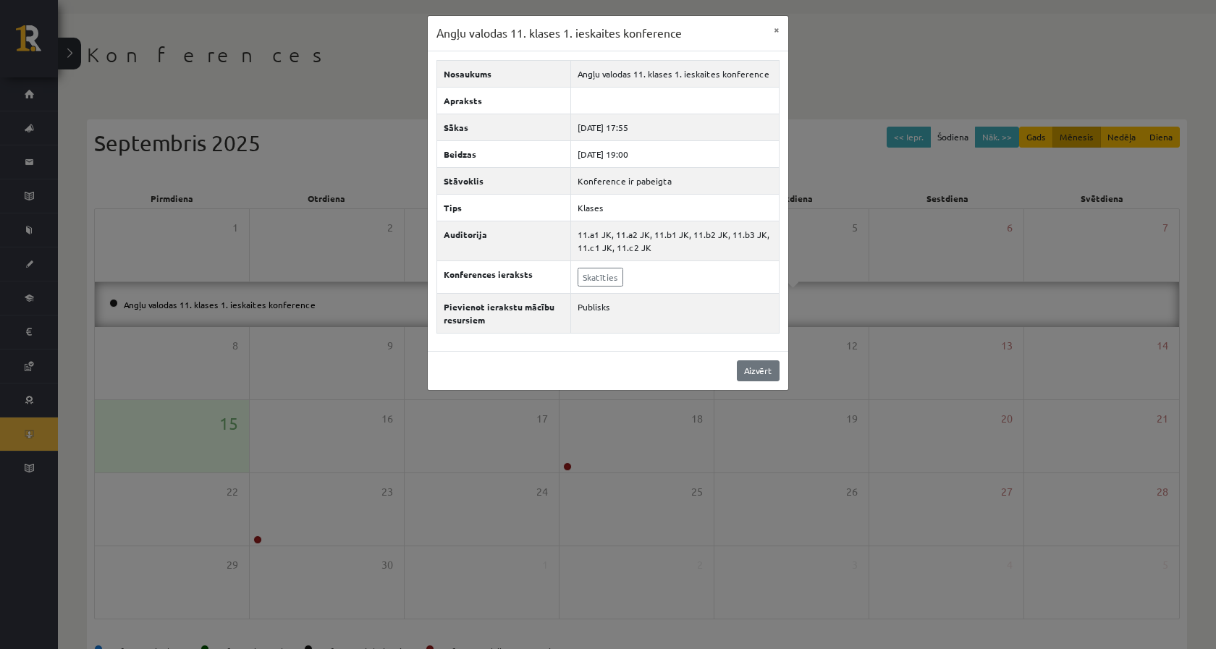
click at [748, 371] on link "Aizvērt" at bounding box center [758, 371] width 43 height 21
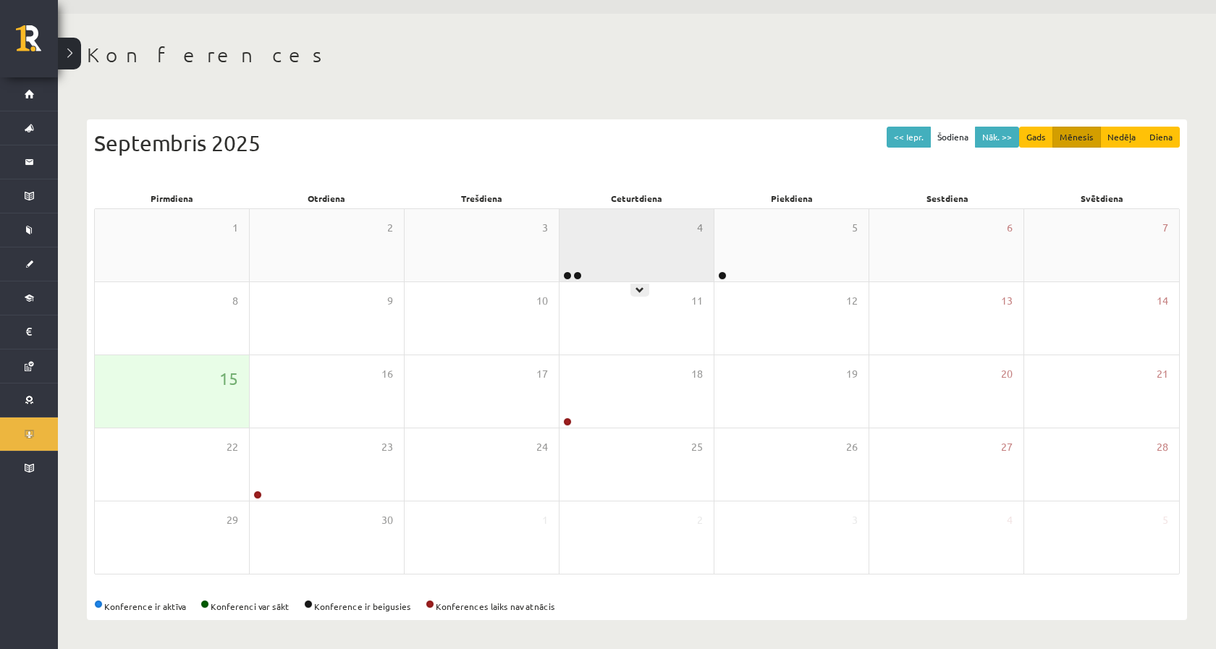
click at [640, 270] on div "4" at bounding box center [637, 245] width 154 height 72
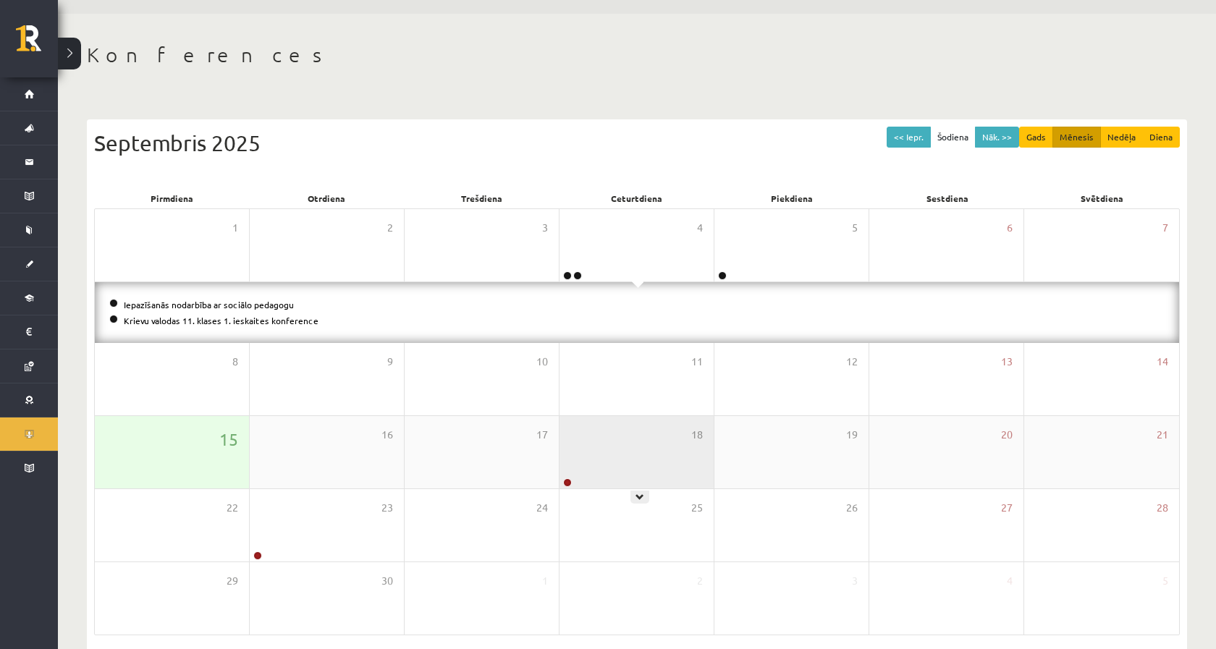
click at [571, 475] on div "18" at bounding box center [637, 452] width 154 height 72
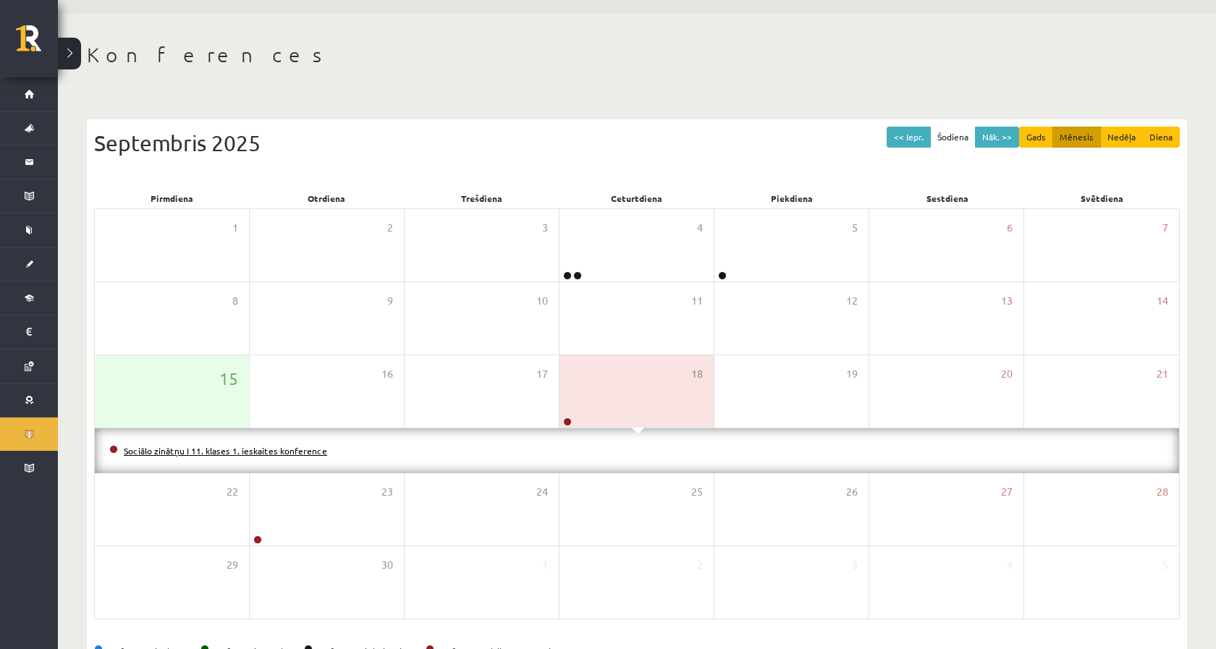
click at [296, 450] on link "Sociālo zinātņu I 11. klases 1. ieskaites konference" at bounding box center [225, 451] width 203 height 12
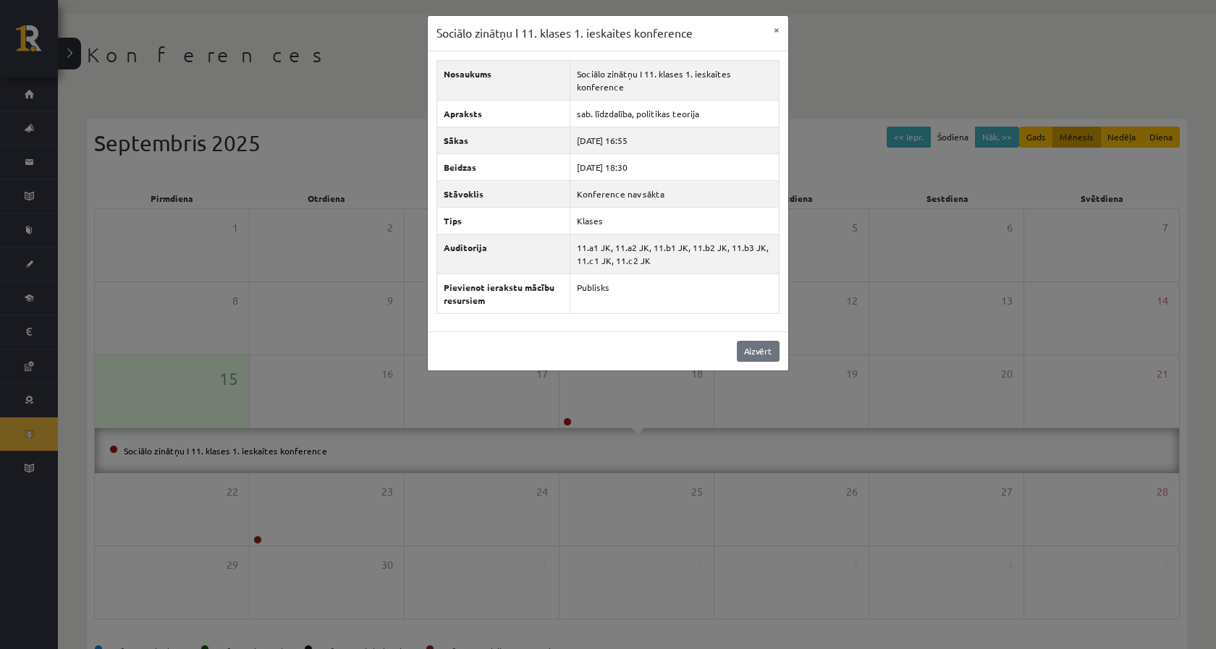
click at [762, 341] on link "Aizvērt" at bounding box center [758, 351] width 43 height 21
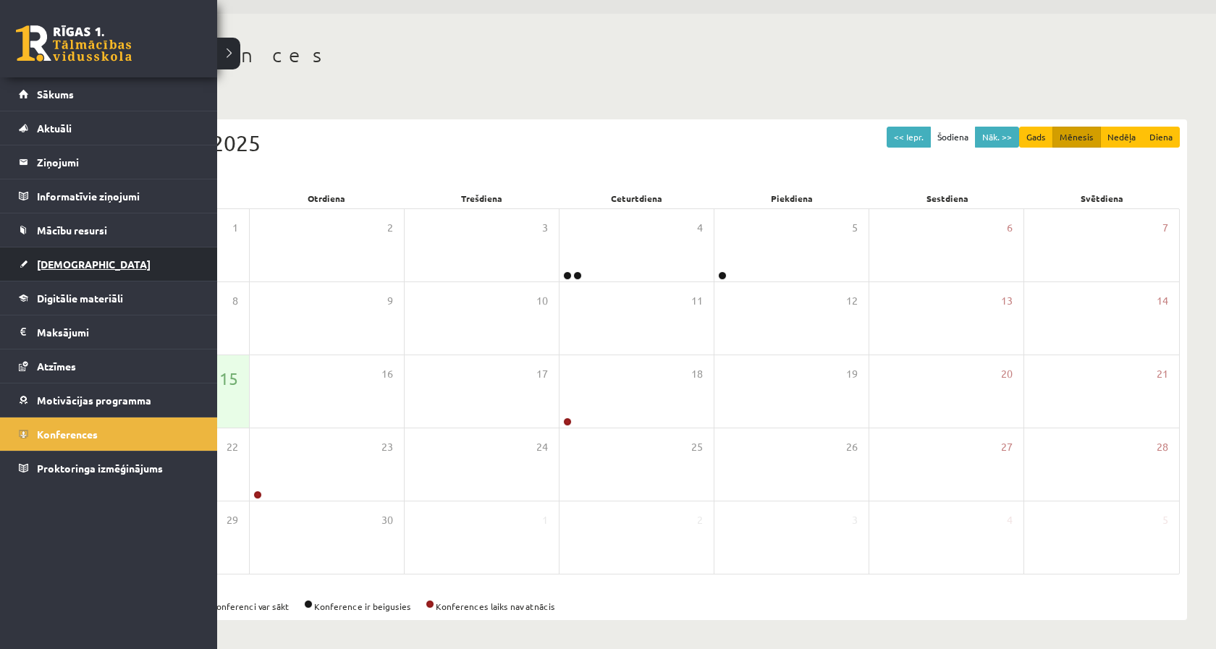
click at [31, 260] on link "[DEMOGRAPHIC_DATA]" at bounding box center [109, 264] width 180 height 33
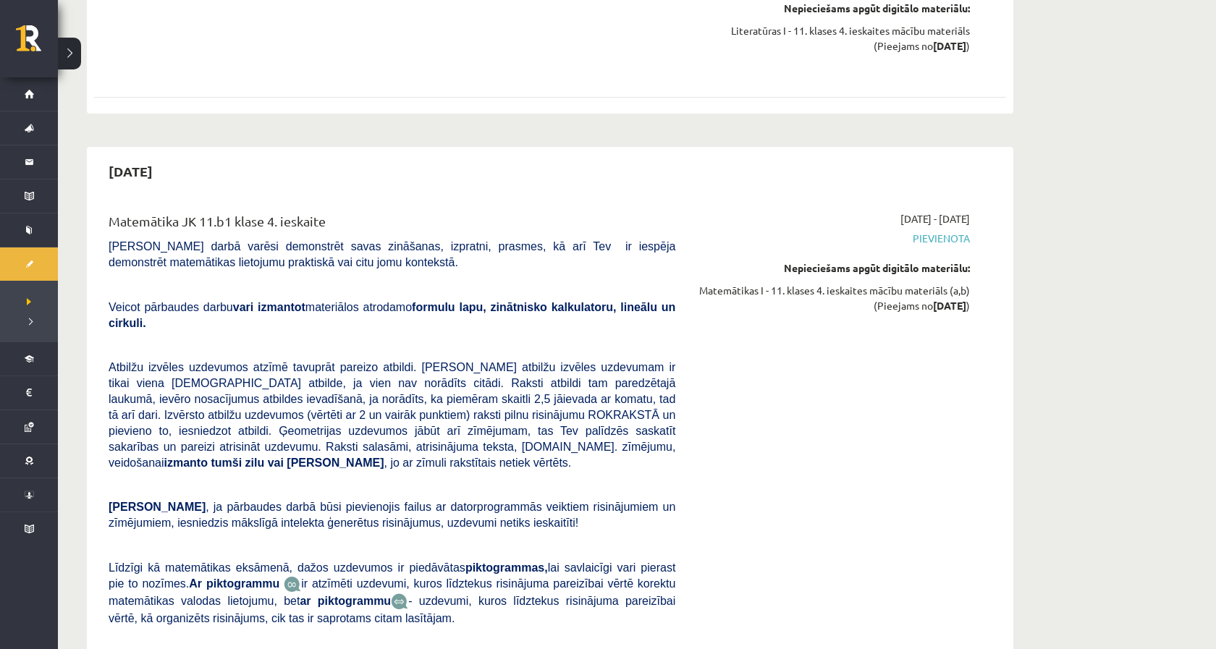
scroll to position [5094, 0]
